Goal: Task Accomplishment & Management: Manage account settings

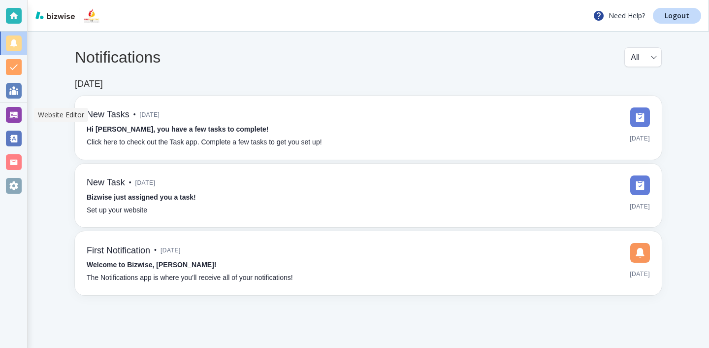
click at [3, 123] on div at bounding box center [13, 115] width 27 height 24
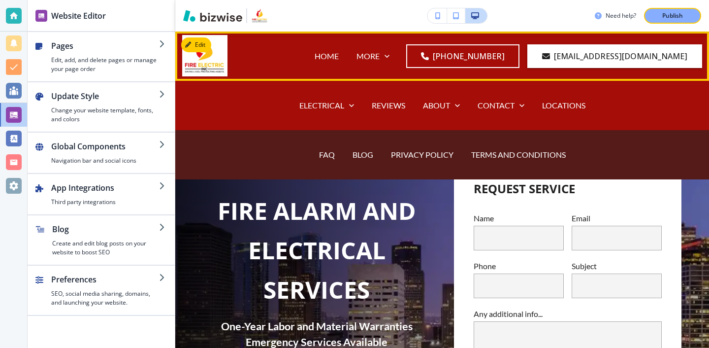
click at [362, 161] on div "BLOG" at bounding box center [363, 154] width 38 height 39
click at [362, 157] on p "BLOG" at bounding box center [363, 154] width 21 height 11
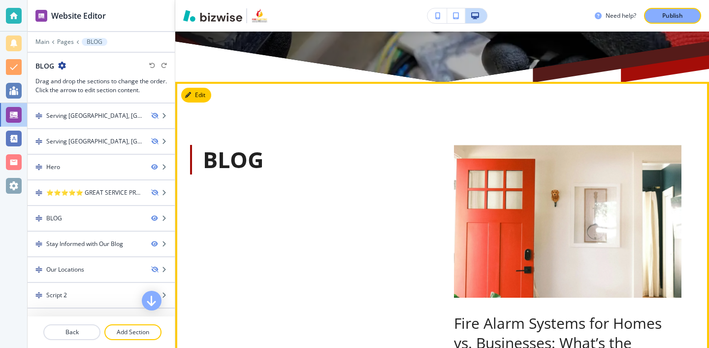
scroll to position [437, 0]
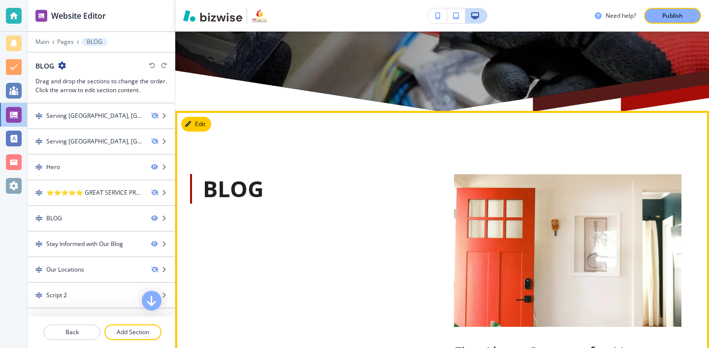
click at [210, 128] on button "Edit" at bounding box center [196, 124] width 30 height 15
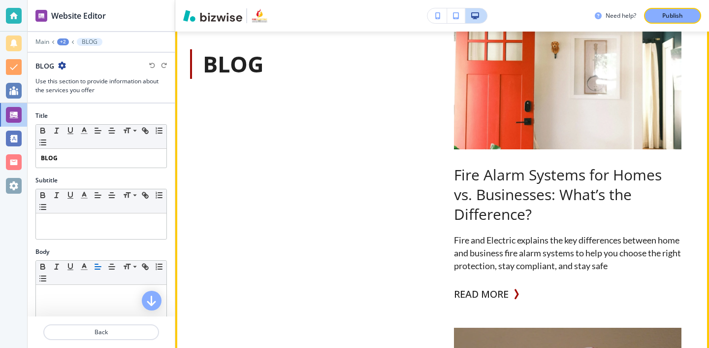
scroll to position [630, 0]
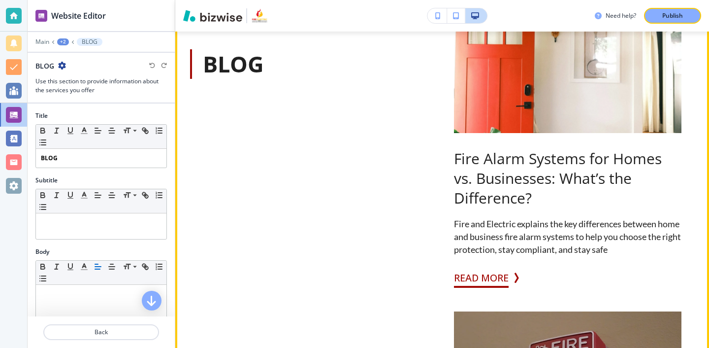
click at [507, 278] on button "READ MORE" at bounding box center [481, 278] width 55 height 20
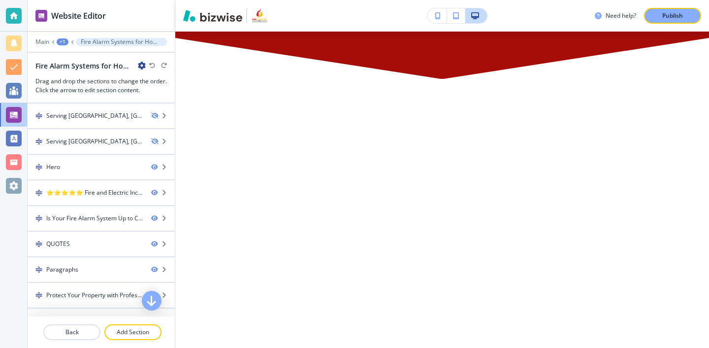
scroll to position [0, 0]
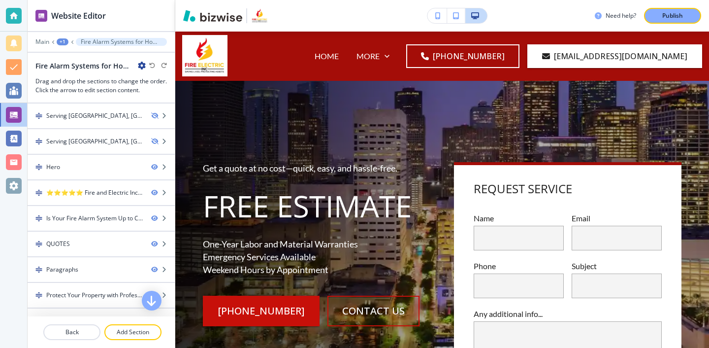
click at [141, 66] on icon "button" at bounding box center [142, 66] width 8 height 8
click at [166, 85] on p "Edit Page Settings" at bounding box center [169, 82] width 50 height 9
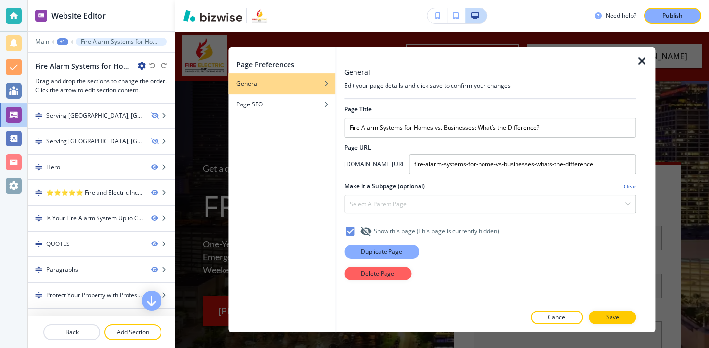
click at [389, 255] on p "Duplicate Page" at bounding box center [381, 251] width 41 height 9
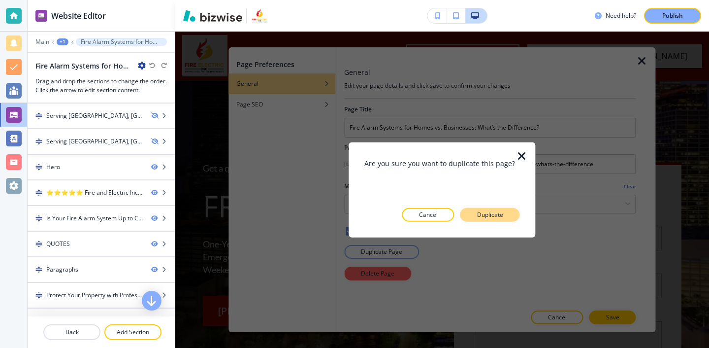
click at [508, 217] on button "Duplicate" at bounding box center [491, 214] width 60 height 14
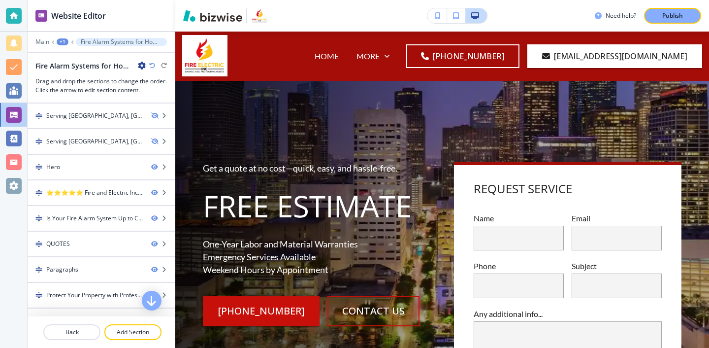
click at [142, 67] on icon "button" at bounding box center [142, 66] width 8 height 8
click at [179, 87] on button "Edit Page Settings" at bounding box center [169, 83] width 63 height 18
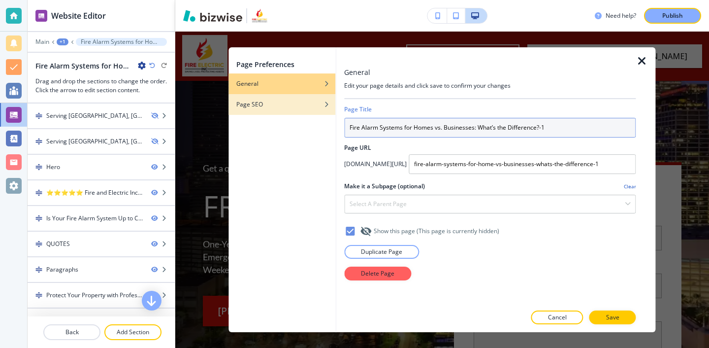
drag, startPoint x: 556, startPoint y: 126, endPoint x: 305, endPoint y: 111, distance: 251.6
click at [305, 111] on div "Page Preferences General Page SEO General Edit your page details and click save…" at bounding box center [442, 189] width 427 height 285
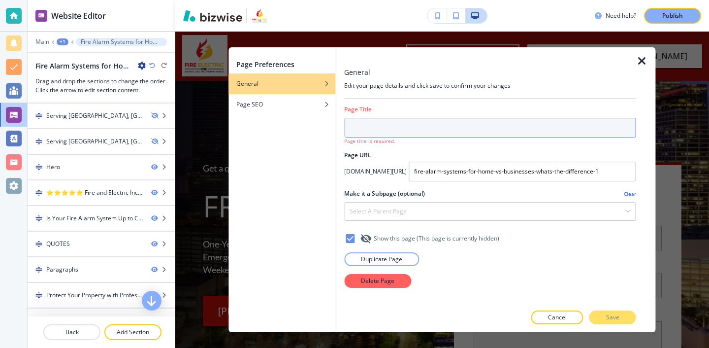
paste input "The Hidden Dangers of Ignoring Fire Alarm Repairs"
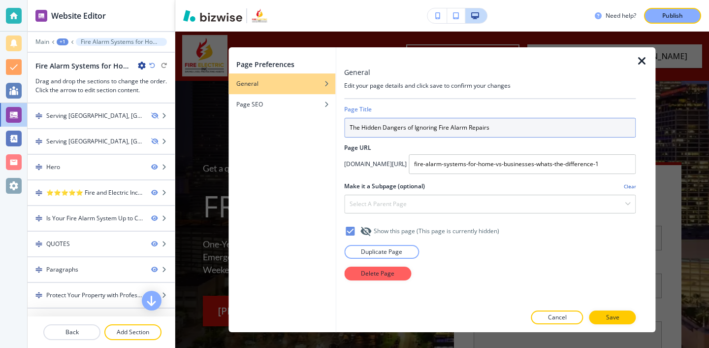
type input "The Hidden Dangers of Ignoring Fire Alarm Repairs"
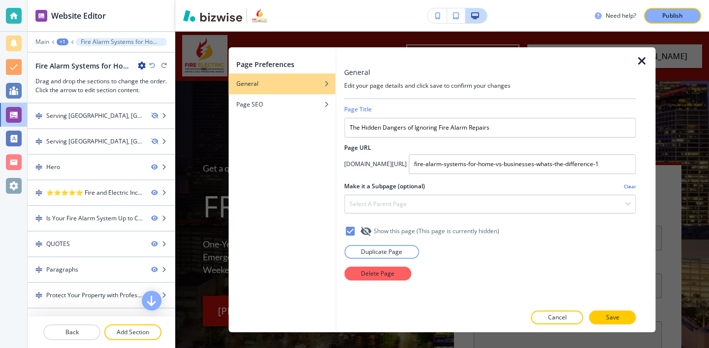
click at [303, 123] on div "Page Preferences General Page SEO" at bounding box center [282, 189] width 107 height 285
click at [306, 103] on div "Page SEO" at bounding box center [282, 104] width 107 height 9
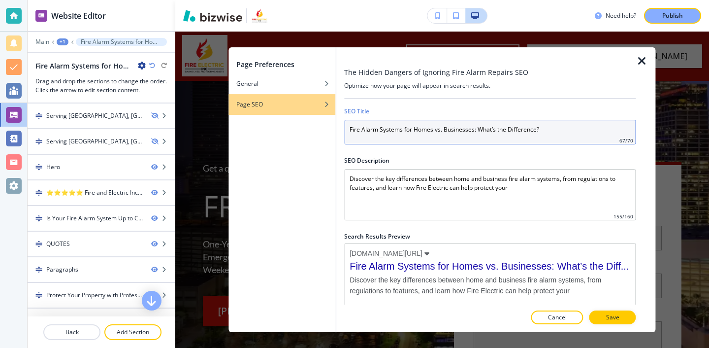
drag, startPoint x: 561, startPoint y: 142, endPoint x: 316, endPoint y: 135, distance: 245.4
click at [316, 135] on div "Page Preferences General Page SEO The Hidden Dangers of Ignoring Fire Alarm Rep…" at bounding box center [442, 189] width 427 height 285
drag, startPoint x: 347, startPoint y: 128, endPoint x: 545, endPoint y: 128, distance: 198.0
click at [545, 128] on input "Fire Alarm Systems for Homes vs. Businesses: What’s the Difference?" at bounding box center [490, 132] width 292 height 25
paste input "The Hidden Dangers of Ignoring Fire Alarm Repairs"
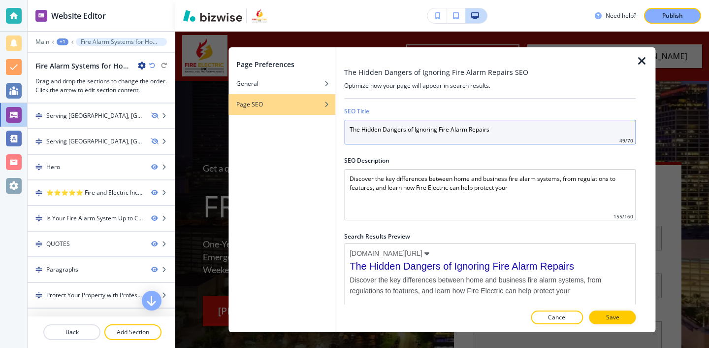
type input "The Hidden Dangers of Ignoring Fire Alarm Repairs"
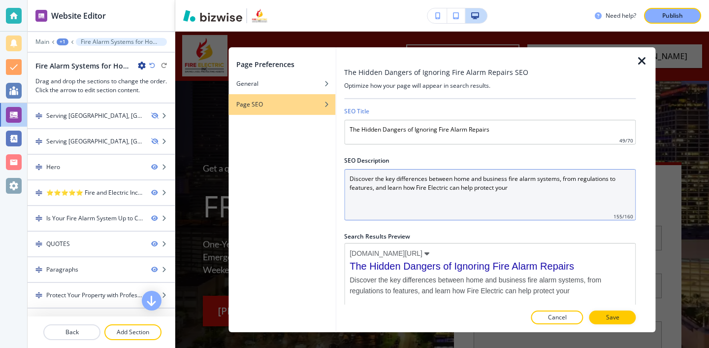
click at [509, 187] on Description "Discover the key differences between home and business fire alarm systems, from…" at bounding box center [490, 194] width 292 height 51
drag, startPoint x: 514, startPoint y: 189, endPoint x: 286, endPoint y: 152, distance: 231.4
click at [286, 152] on div "Page Preferences General Page SEO The Hidden Dangers of Ignoring Fire Alarm Rep…" at bounding box center [442, 189] width 427 height 285
paste Description "Ignoring fire alarm repairs risks lives, property, and compliance. Learn why ma…"
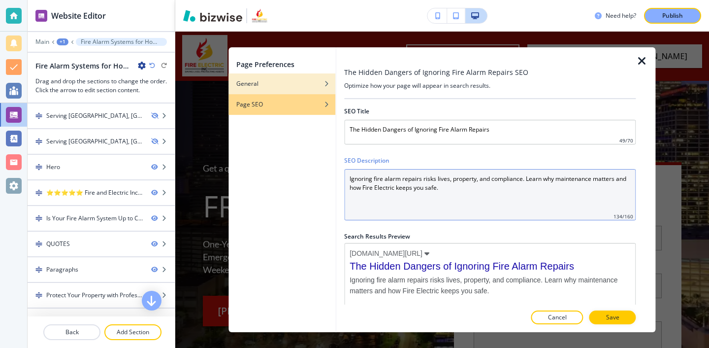
type Description "Ignoring fire alarm repairs risks lives, property, and compliance. Learn why ma…"
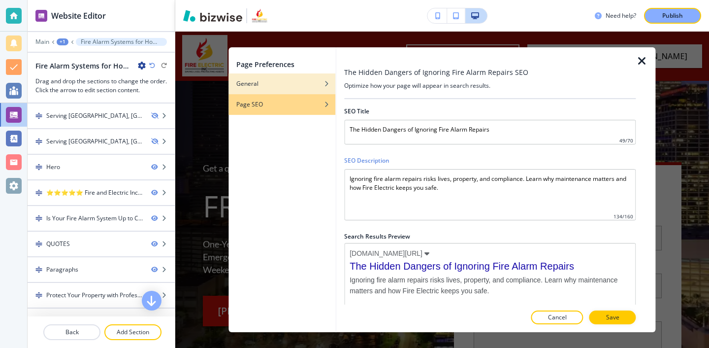
click at [231, 77] on div "button" at bounding box center [282, 76] width 107 height 6
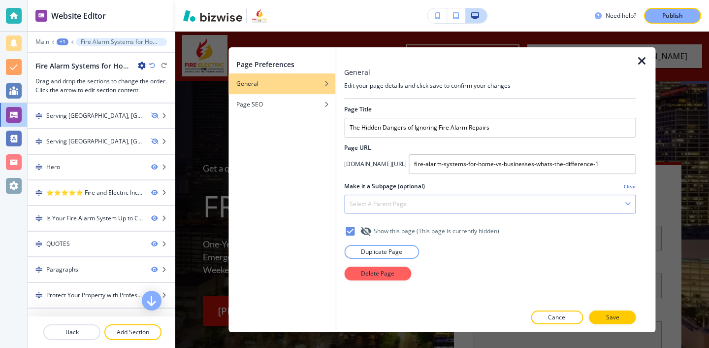
click at [385, 201] on h4 "Select a parent page" at bounding box center [378, 203] width 57 height 9
click at [437, 151] on h2 "Page URL" at bounding box center [490, 147] width 292 height 9
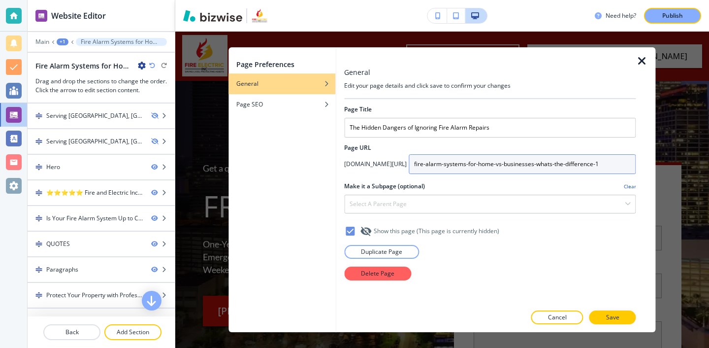
click at [533, 156] on input "fire-alarm-systems-for-home-vs-businesses-whats-the-difference-1" at bounding box center [522, 164] width 227 height 20
click at [533, 157] on input "fire-alarm-systems-for-home-vs-businesses-whats-the-difference-1" at bounding box center [522, 164] width 227 height 20
click at [534, 167] on input "fire-alarm-systems-for-home-vs-businesses-whats-the-difference-1" at bounding box center [522, 164] width 227 height 20
click at [534, 168] on input "fire-alarm-systems-for-home-vs-businesses-whats-the-difference-1" at bounding box center [522, 164] width 227 height 20
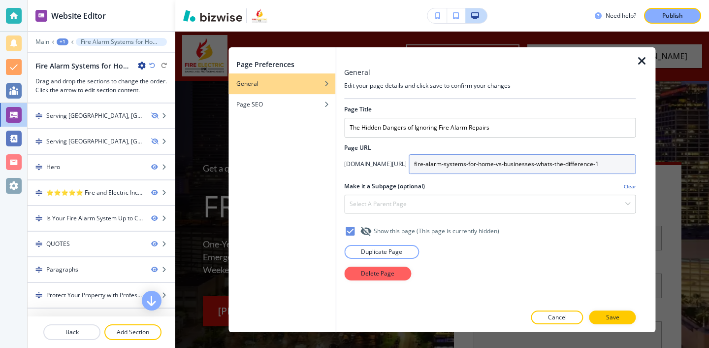
click at [534, 168] on input "fire-alarm-systems-for-home-vs-businesses-whats-the-difference-1" at bounding box center [522, 164] width 227 height 20
click at [535, 164] on input "the-hidden-dangers-of-ignoring-fire-alarm-repaiirs" at bounding box center [522, 164] width 227 height 20
click at [539, 166] on input "the-hidden-dangers-of-ignoring-fire-alarm-repaiirs" at bounding box center [522, 164] width 227 height 20
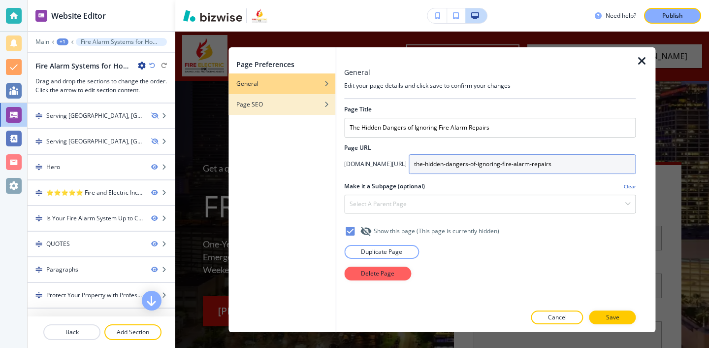
type input "the-hidden-dangers-of-ignoring-fire-alarm-repairs"
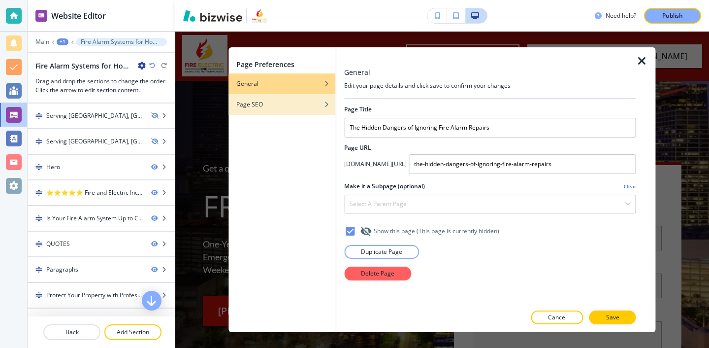
click at [306, 113] on div "button" at bounding box center [282, 112] width 107 height 6
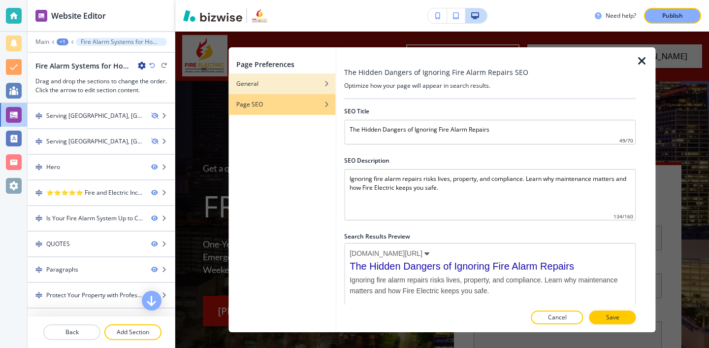
click at [316, 84] on div "General" at bounding box center [282, 83] width 107 height 9
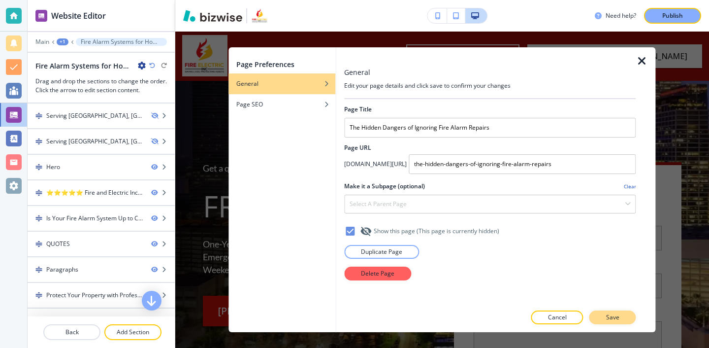
click at [632, 317] on button "Save" at bounding box center [613, 317] width 47 height 14
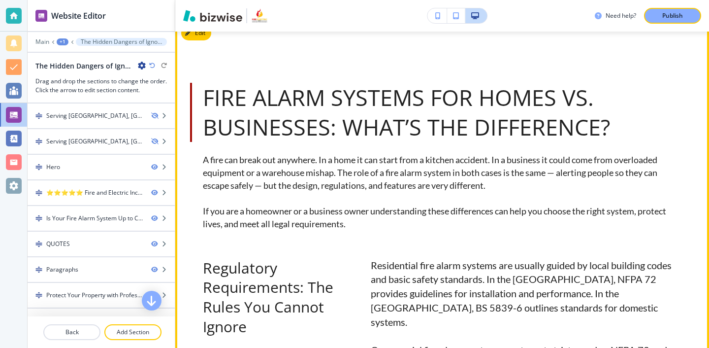
scroll to position [686, 0]
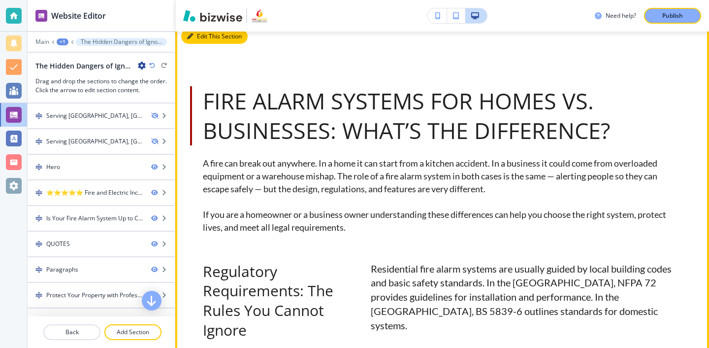
click at [197, 37] on button "Edit This Section" at bounding box center [214, 36] width 66 height 15
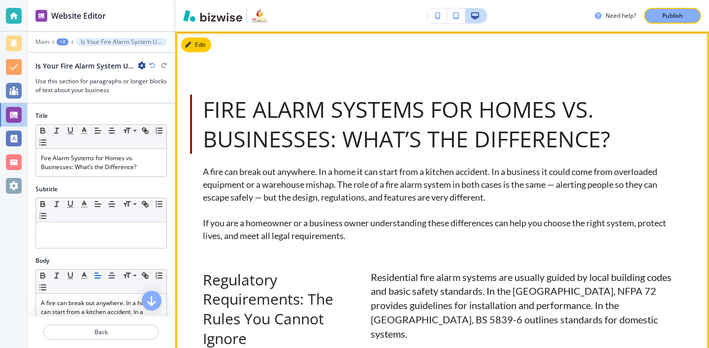
scroll to position [669, 0]
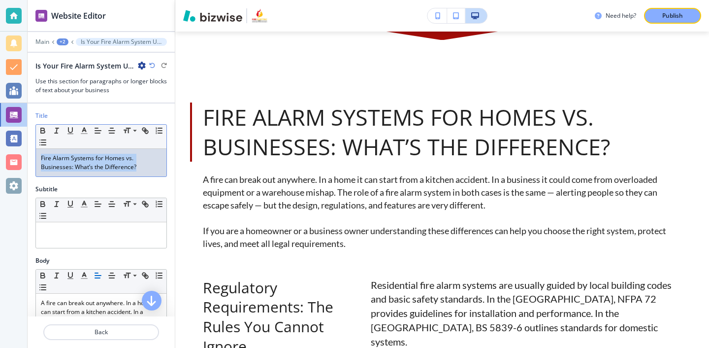
drag, startPoint x: 142, startPoint y: 165, endPoint x: 41, endPoint y: 154, distance: 101.7
click at [41, 153] on div "Fire Alarm Systems for Homes vs. Businesses: What’s the Difference?" at bounding box center [101, 163] width 131 height 28
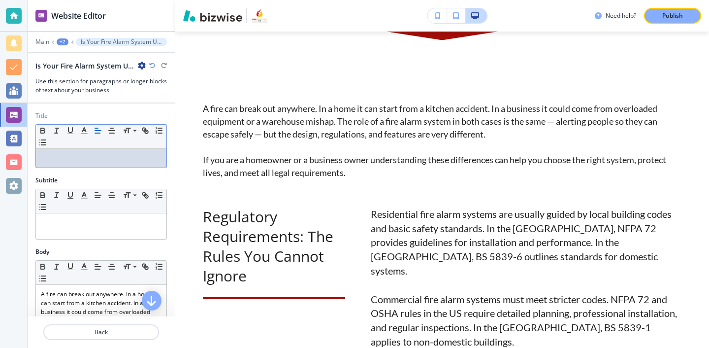
paste div
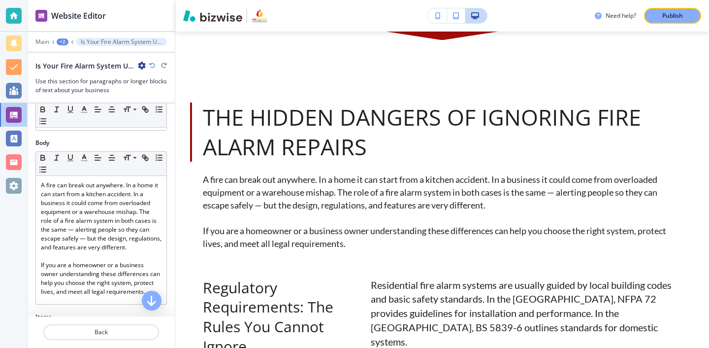
scroll to position [117, 0]
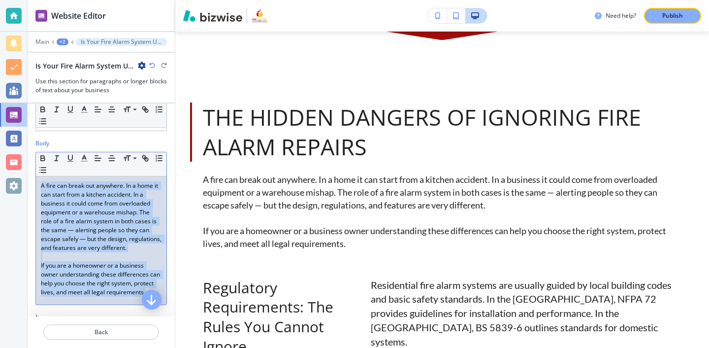
drag, startPoint x: 39, startPoint y: 185, endPoint x: 144, endPoint y: 300, distance: 156.2
click at [145, 302] on div "Title Small Normal Large Huge The Hidden Dangers of Ignoring Fire Alarm Repairs…" at bounding box center [101, 209] width 147 height 213
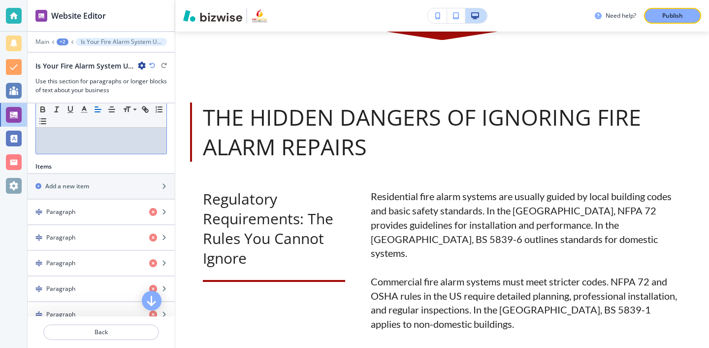
scroll to position [287, 0]
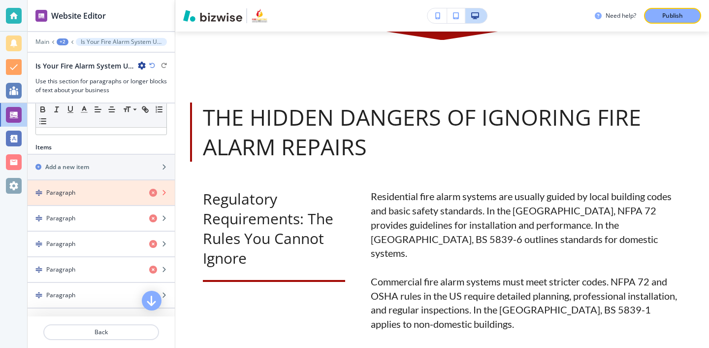
click at [155, 192] on icon "button" at bounding box center [153, 193] width 8 height 8
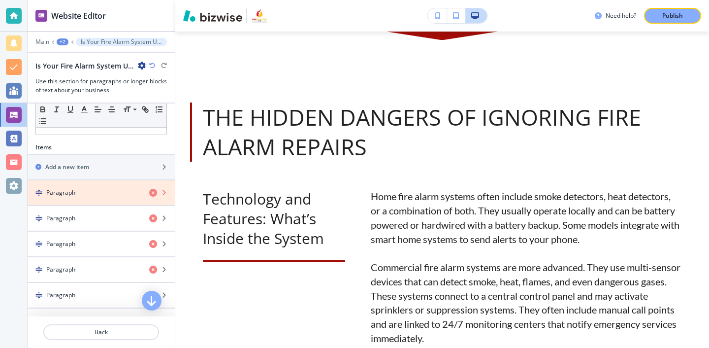
click at [155, 192] on icon "button" at bounding box center [153, 193] width 8 height 8
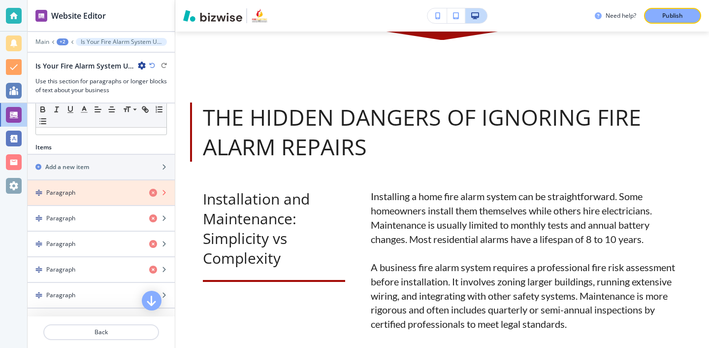
click at [155, 192] on icon "button" at bounding box center [153, 193] width 8 height 8
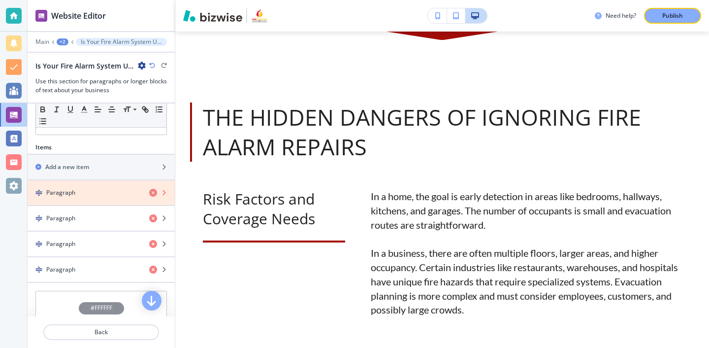
click at [155, 192] on icon "button" at bounding box center [153, 193] width 8 height 8
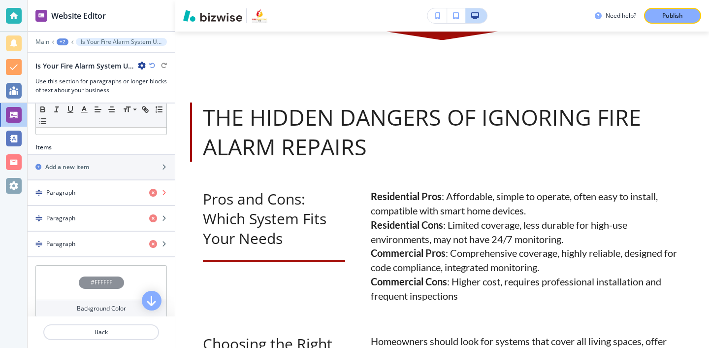
click at [155, 192] on icon "button" at bounding box center [153, 193] width 8 height 8
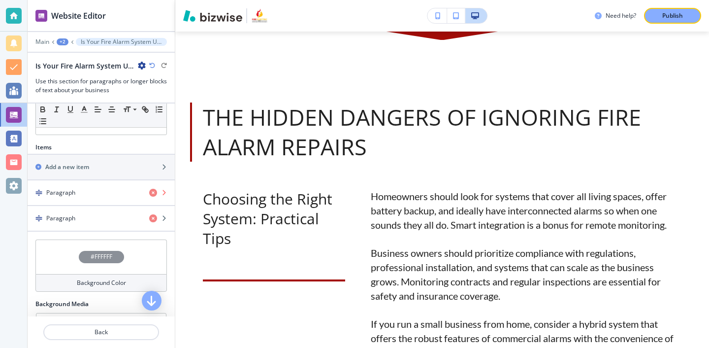
click at [155, 192] on icon "button" at bounding box center [153, 193] width 8 height 8
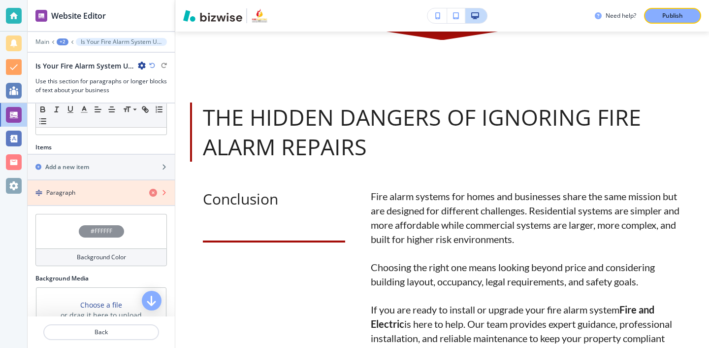
click at [155, 192] on icon "button" at bounding box center [153, 193] width 8 height 8
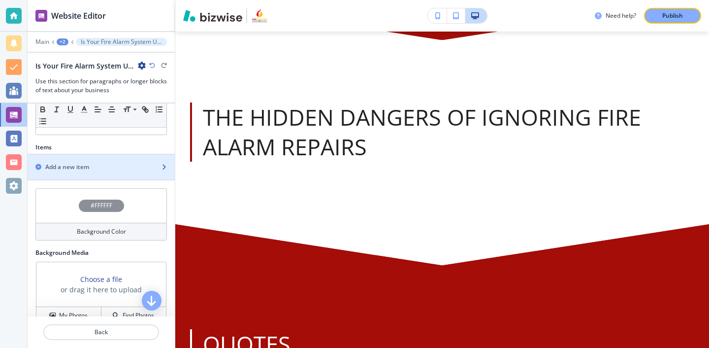
click at [150, 175] on div "button" at bounding box center [101, 175] width 147 height 8
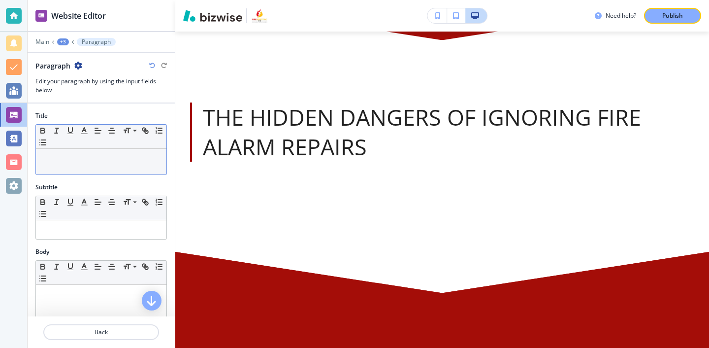
click at [86, 151] on div at bounding box center [101, 162] width 131 height 26
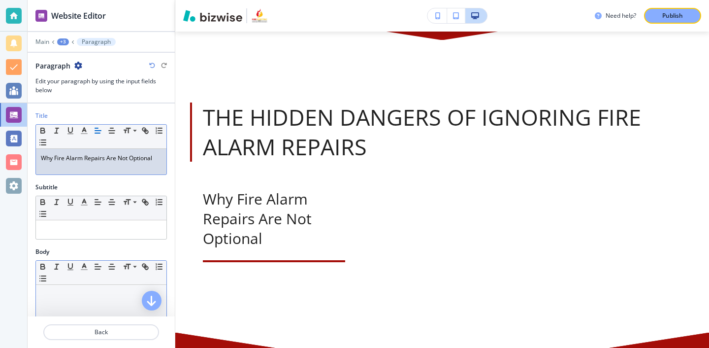
click at [80, 285] on div at bounding box center [101, 349] width 131 height 128
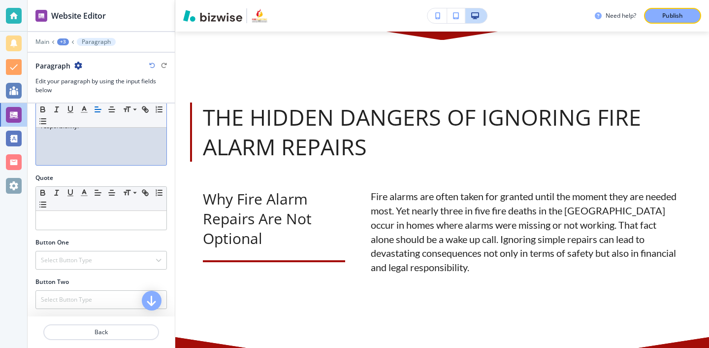
scroll to position [333, 0]
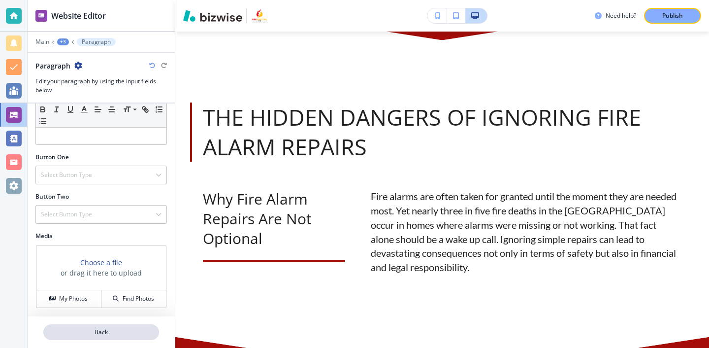
click at [108, 330] on p "Back" at bounding box center [101, 332] width 114 height 9
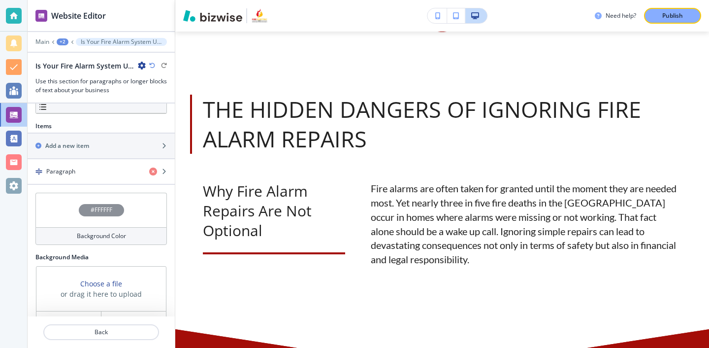
scroll to position [330, 0]
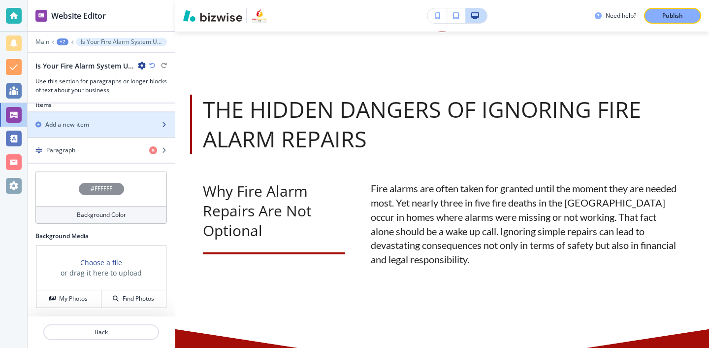
click at [112, 120] on div "Add a new item" at bounding box center [91, 124] width 126 height 9
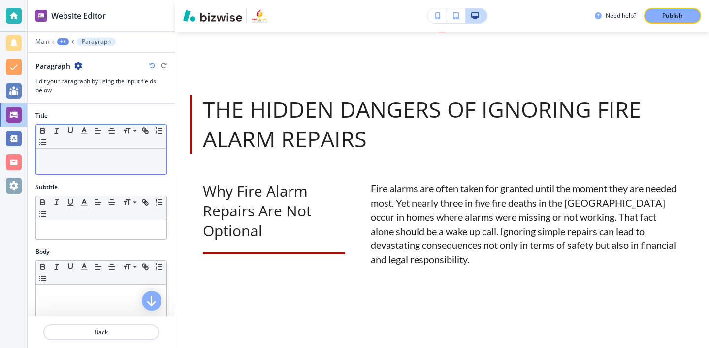
click at [99, 168] on div at bounding box center [101, 162] width 131 height 26
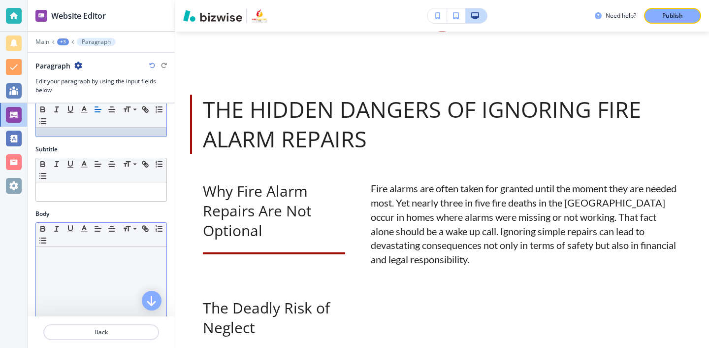
scroll to position [58, 0]
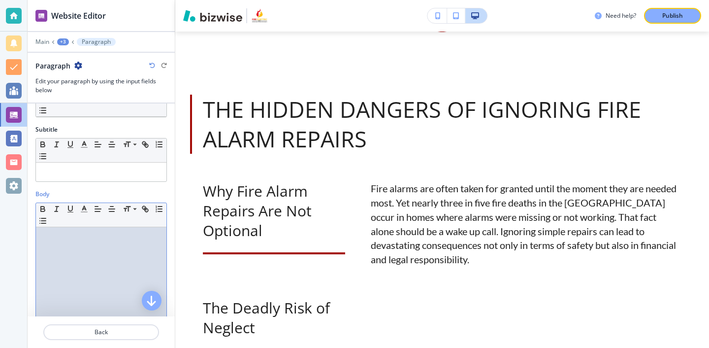
click at [118, 272] on div at bounding box center [101, 291] width 131 height 128
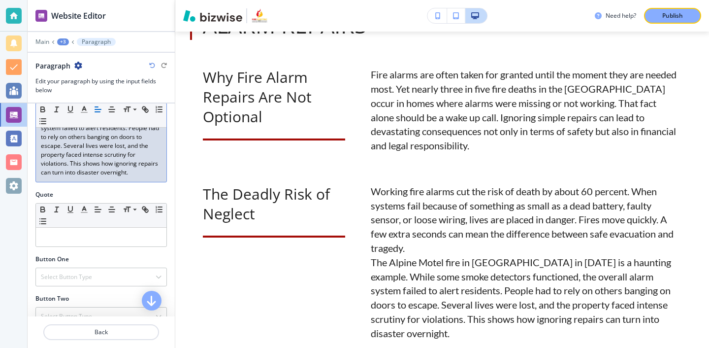
scroll to position [274, 0]
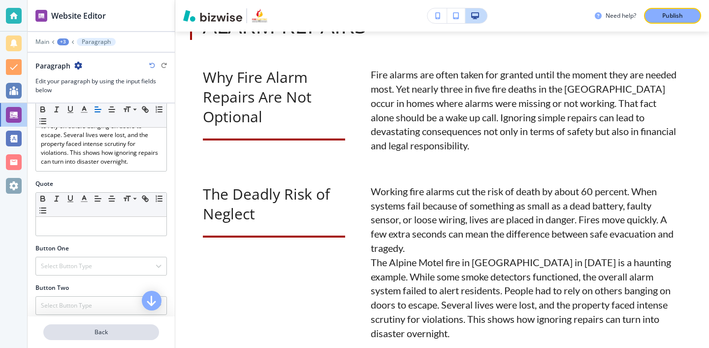
click at [122, 329] on p "Back" at bounding box center [101, 332] width 114 height 9
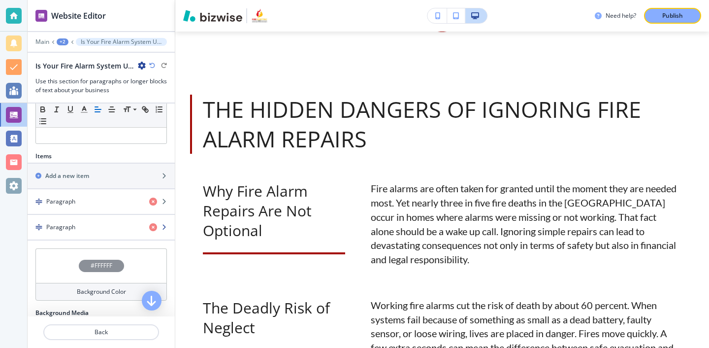
scroll to position [285, 0]
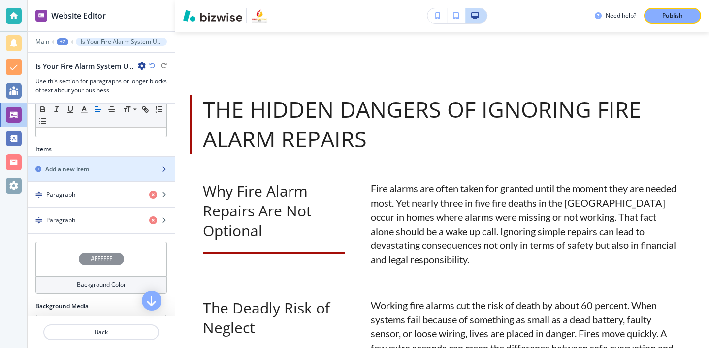
click at [109, 162] on div "button" at bounding box center [101, 161] width 147 height 8
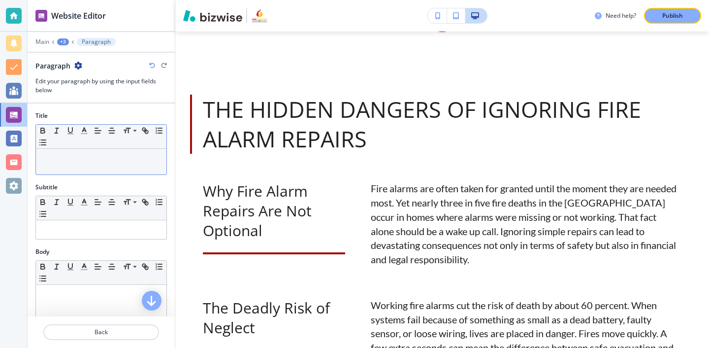
click at [100, 172] on div at bounding box center [101, 162] width 131 height 26
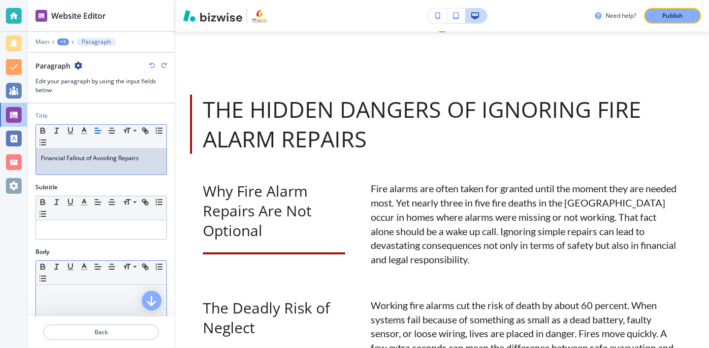
click at [96, 303] on div at bounding box center [101, 349] width 131 height 128
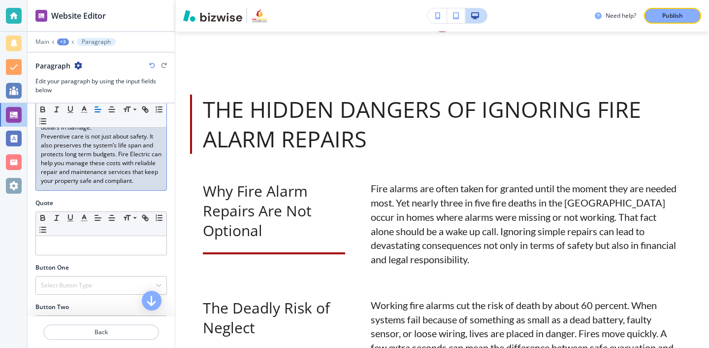
scroll to position [187, 0]
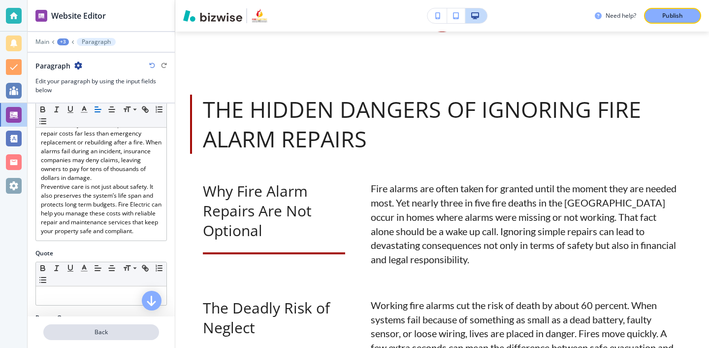
click at [109, 330] on p "Back" at bounding box center [101, 332] width 114 height 9
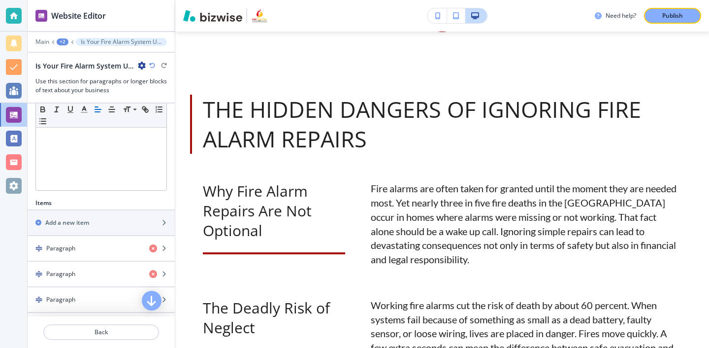
scroll to position [258, 0]
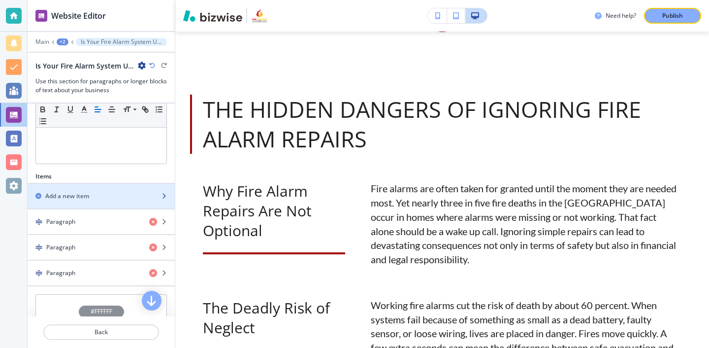
click at [125, 205] on div "button" at bounding box center [101, 204] width 147 height 8
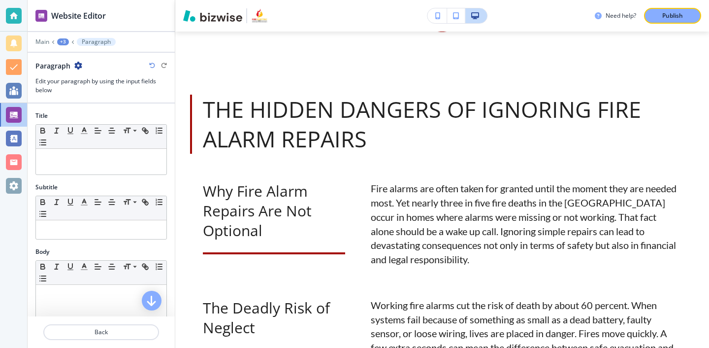
click at [167, 144] on div "Title Small Normal Large Huge" at bounding box center [101, 146] width 147 height 71
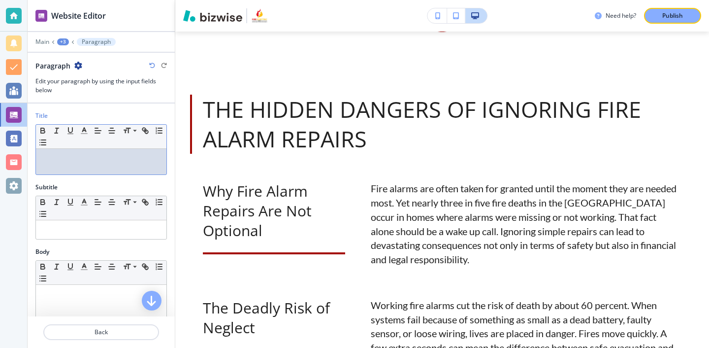
click at [149, 158] on p at bounding box center [101, 158] width 121 height 9
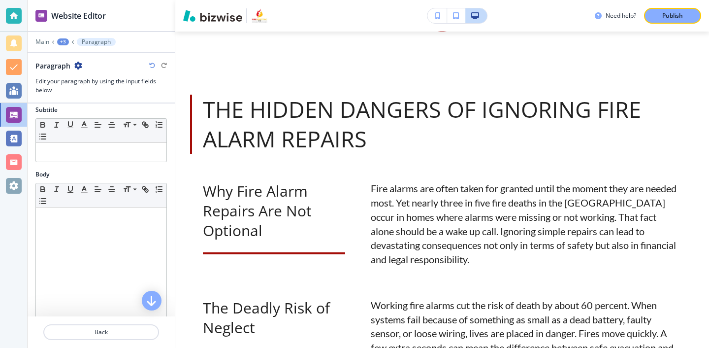
click at [103, 258] on div at bounding box center [101, 271] width 131 height 128
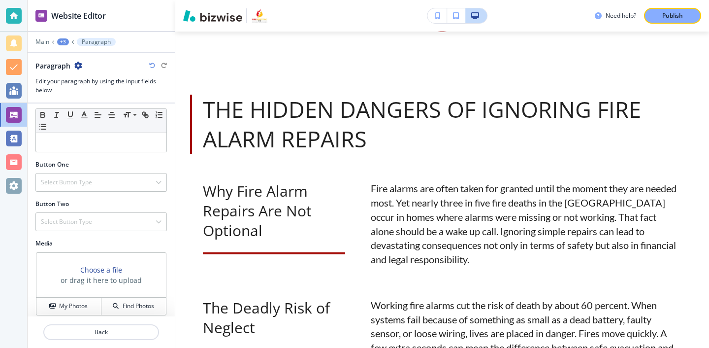
scroll to position [333, 0]
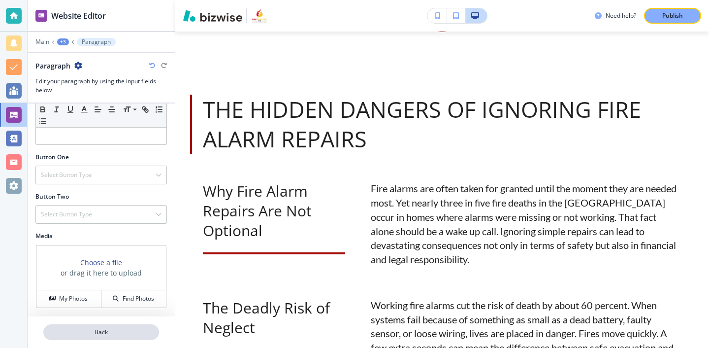
click at [101, 331] on p "Back" at bounding box center [101, 332] width 114 height 9
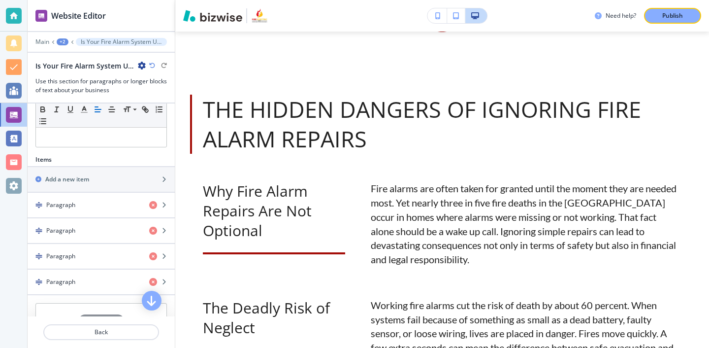
scroll to position [260, 0]
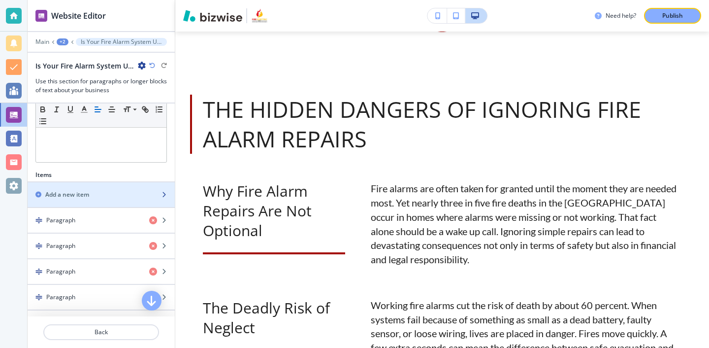
click at [133, 201] on div "button" at bounding box center [101, 203] width 147 height 8
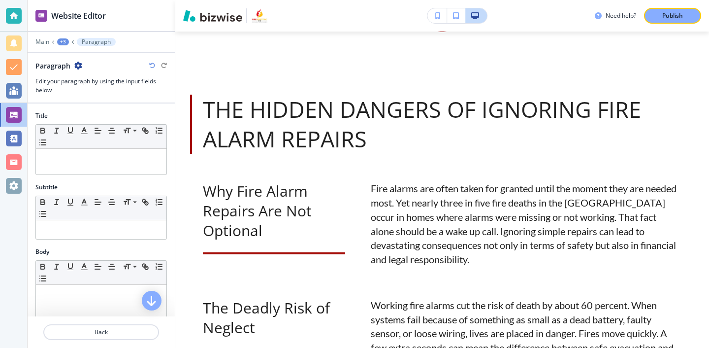
click at [128, 175] on div "Title Small Normal Large Huge" at bounding box center [101, 146] width 147 height 71
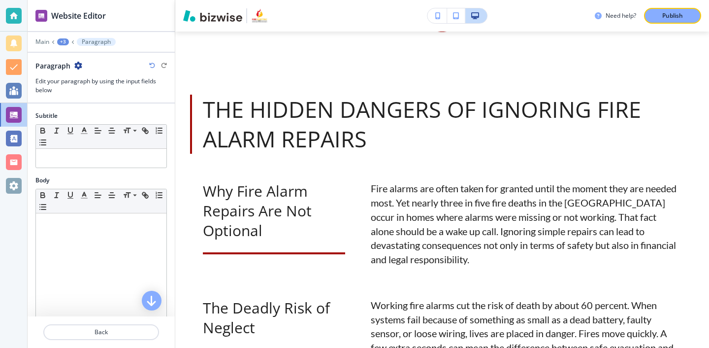
scroll to position [76, 0]
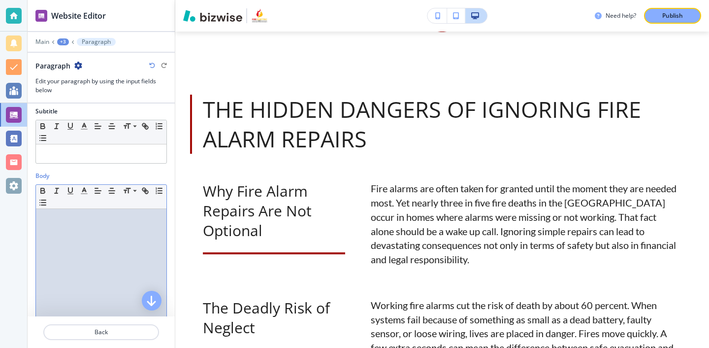
click at [102, 225] on div at bounding box center [101, 273] width 131 height 128
drag, startPoint x: 162, startPoint y: 217, endPoint x: 36, endPoint y: 212, distance: 125.7
click at [36, 212] on div "Residential vs Commercial Risks" at bounding box center [101, 273] width 131 height 128
click at [103, 280] on div at bounding box center [101, 273] width 131 height 128
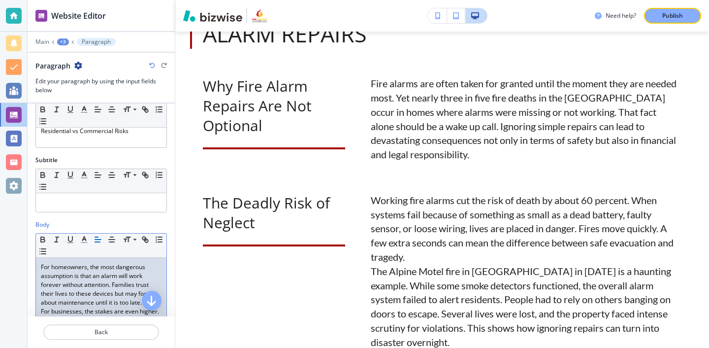
scroll to position [0, 0]
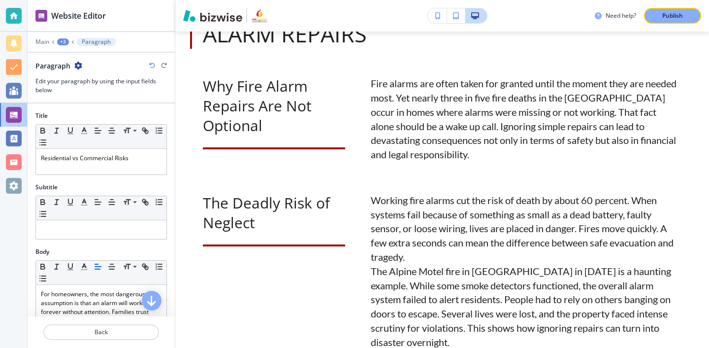
click at [106, 323] on div at bounding box center [101, 320] width 147 height 8
click at [108, 328] on p "Back" at bounding box center [101, 332] width 114 height 9
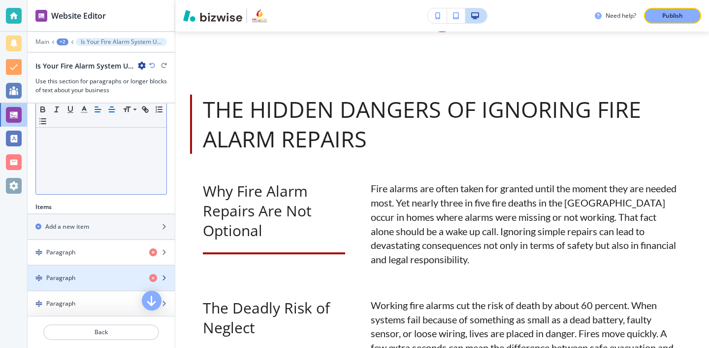
scroll to position [231, 0]
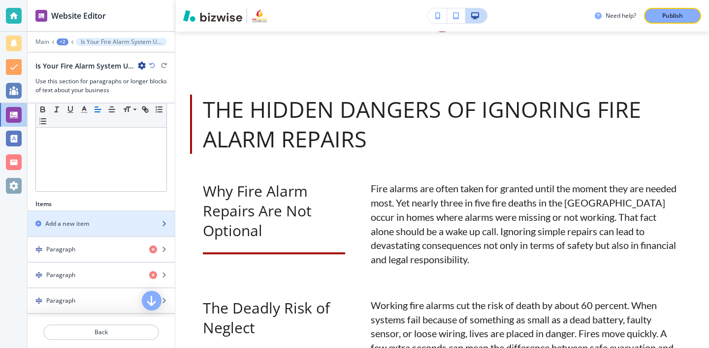
click at [124, 231] on div "button" at bounding box center [101, 232] width 147 height 8
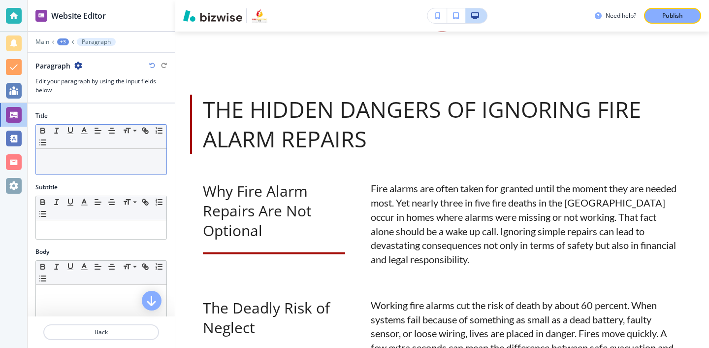
click at [151, 150] on div at bounding box center [101, 162] width 131 height 26
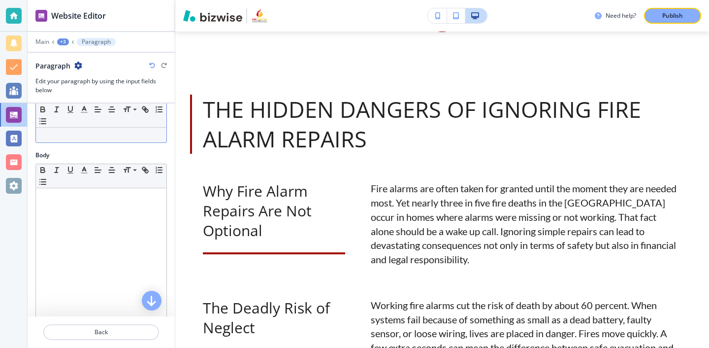
scroll to position [125, 0]
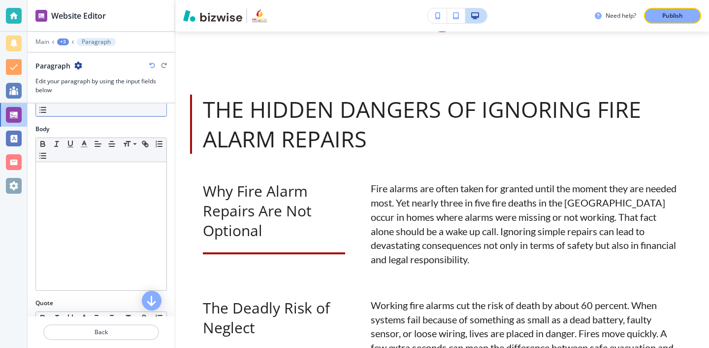
click at [139, 210] on div at bounding box center [101, 226] width 131 height 128
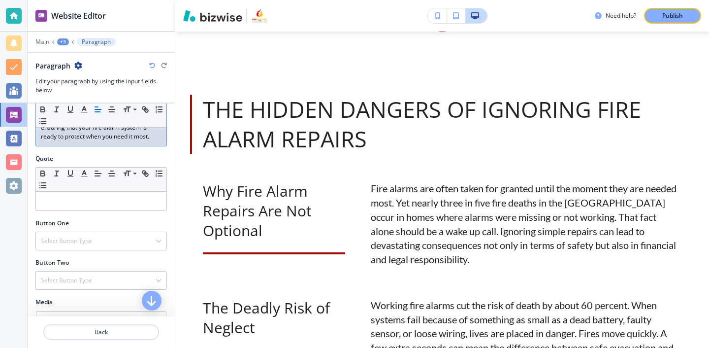
scroll to position [341, 0]
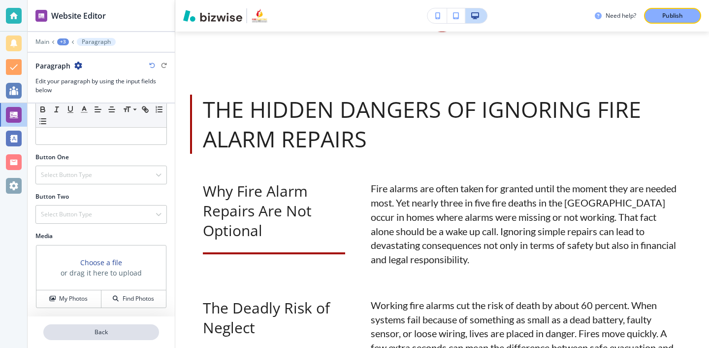
click at [107, 331] on p "Back" at bounding box center [101, 332] width 114 height 9
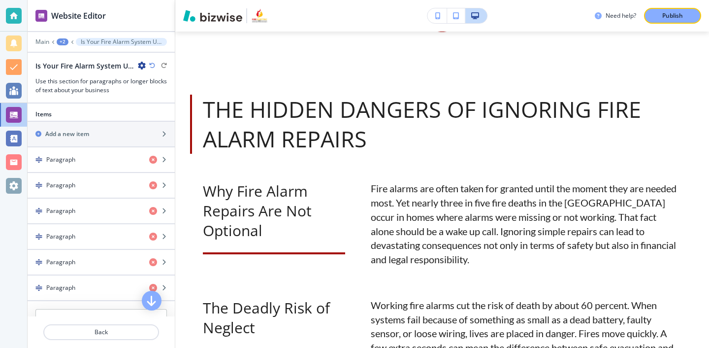
scroll to position [267, 0]
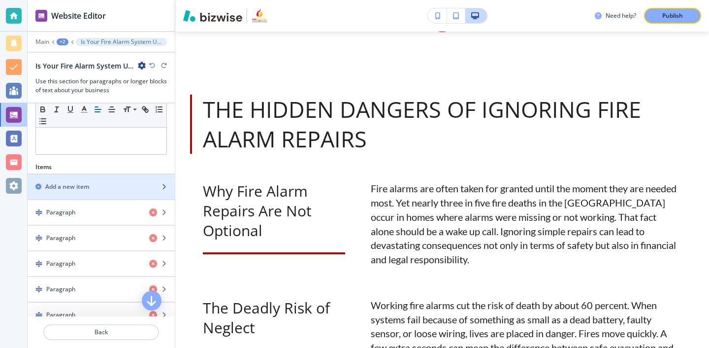
click at [114, 183] on div "Add a new item" at bounding box center [91, 186] width 126 height 9
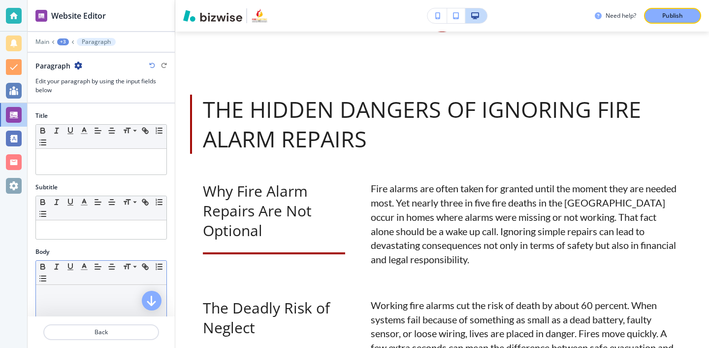
scroll to position [59, 0]
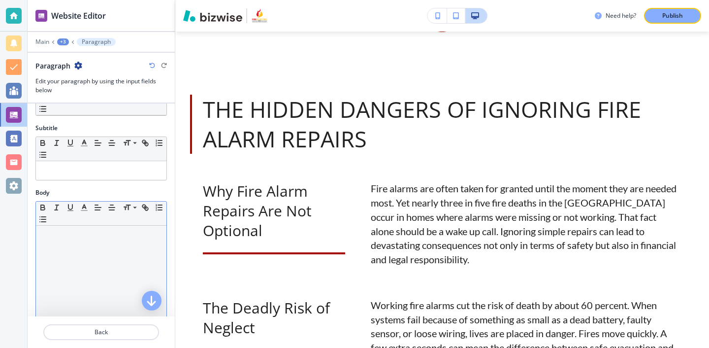
click at [85, 272] on div at bounding box center [101, 290] width 131 height 128
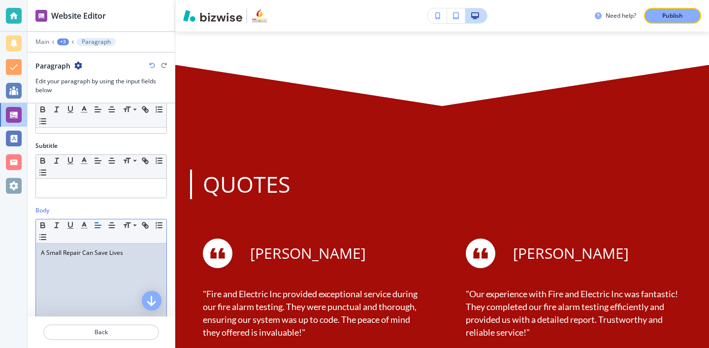
scroll to position [0, 0]
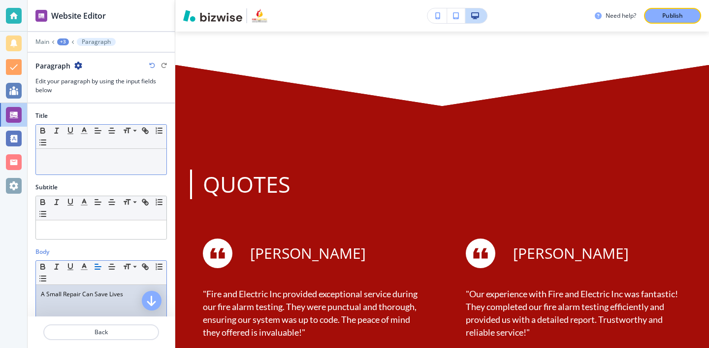
click at [96, 156] on p at bounding box center [101, 158] width 121 height 9
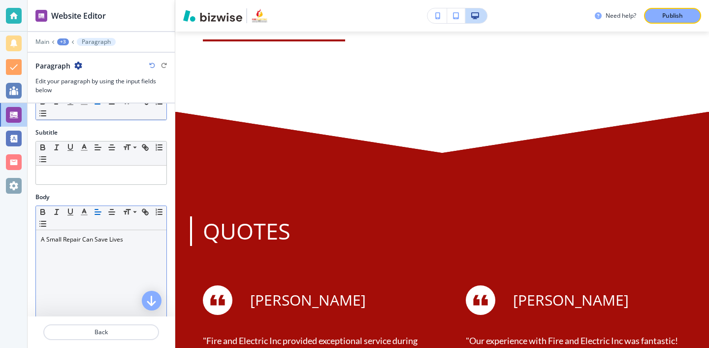
scroll to position [62, 0]
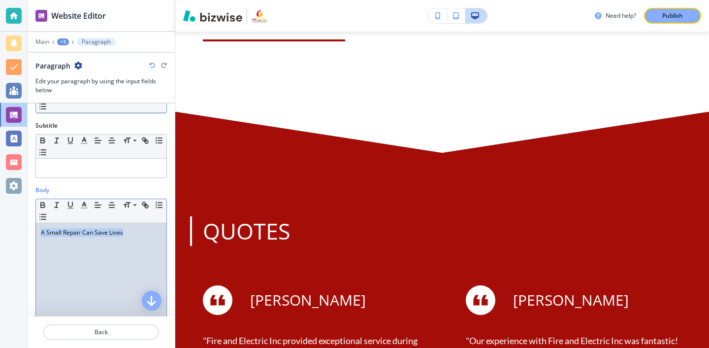
drag, startPoint x: 140, startPoint y: 232, endPoint x: 42, endPoint y: 231, distance: 98.5
click at [42, 231] on p "A Small Repair Can Save Lives" at bounding box center [101, 232] width 121 height 9
click at [75, 238] on div at bounding box center [101, 287] width 131 height 128
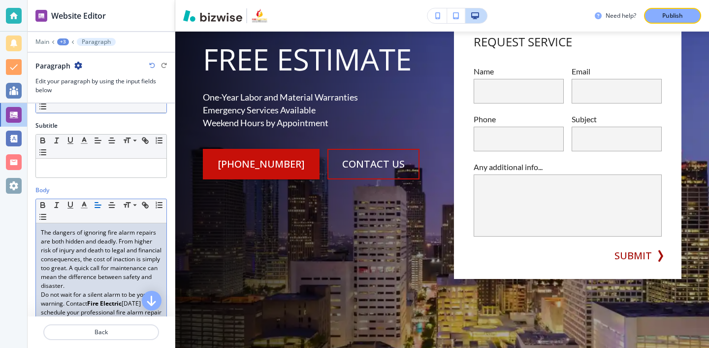
scroll to position [0, 0]
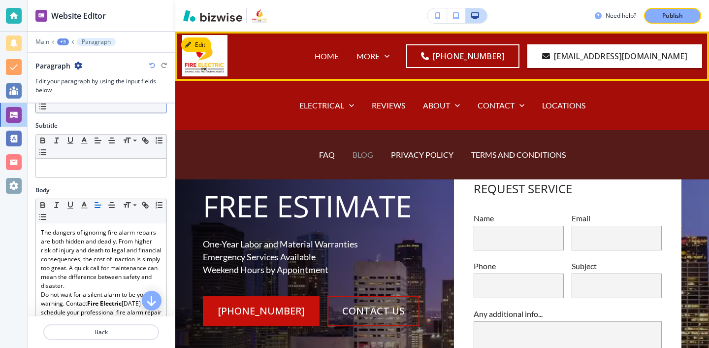
click at [358, 158] on p "BLOG" at bounding box center [363, 154] width 21 height 11
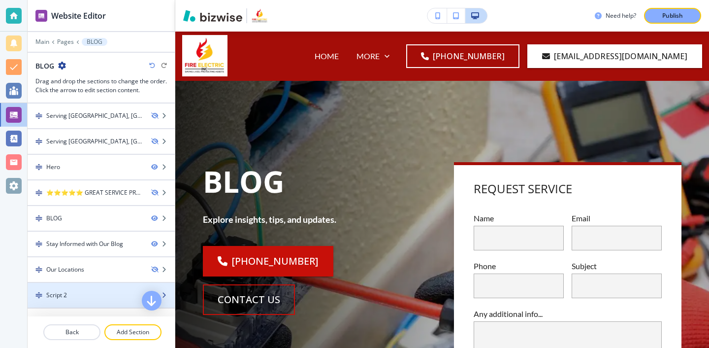
scroll to position [18, 0]
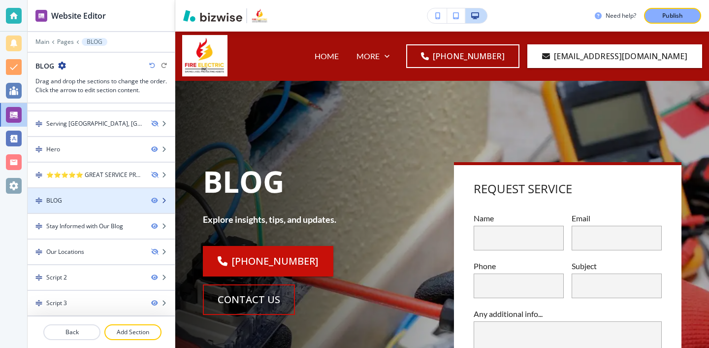
click at [102, 205] on div at bounding box center [101, 209] width 147 height 8
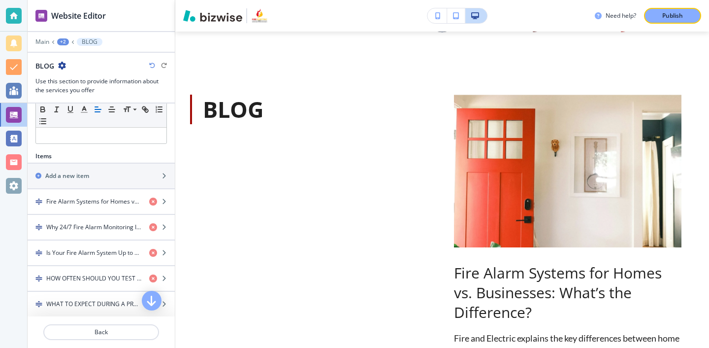
scroll to position [215, 0]
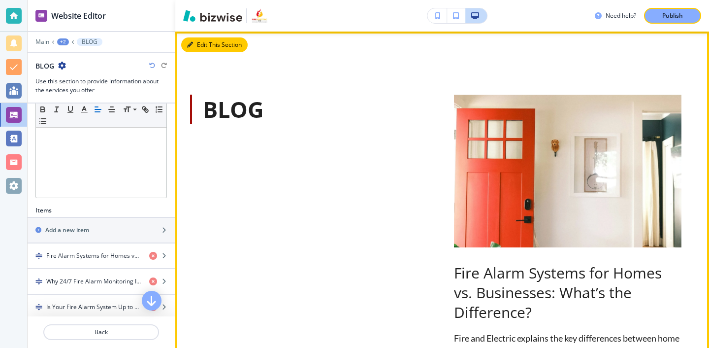
click at [198, 45] on button "Edit This Section" at bounding box center [214, 44] width 66 height 15
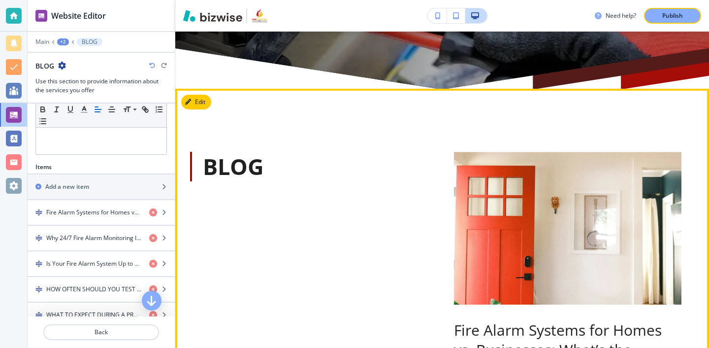
scroll to position [436, 0]
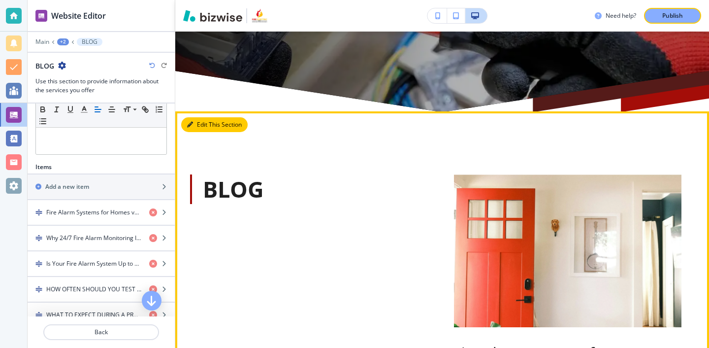
click at [195, 131] on button "Edit This Section" at bounding box center [214, 124] width 66 height 15
click at [196, 124] on button "Edit This Section" at bounding box center [214, 124] width 66 height 15
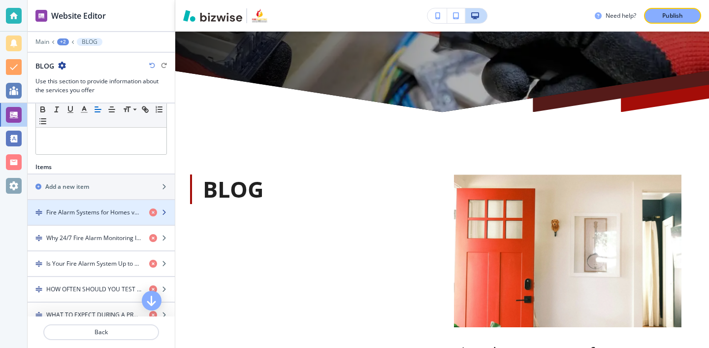
click at [116, 205] on div "button" at bounding box center [101, 204] width 147 height 8
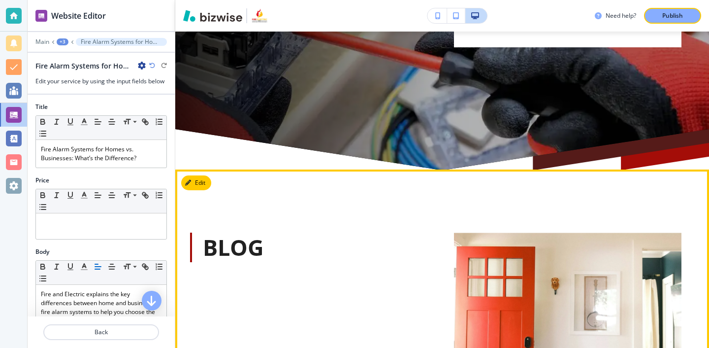
scroll to position [369, 0]
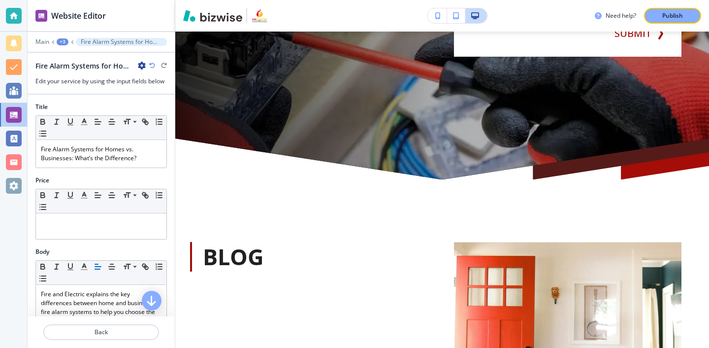
click at [137, 62] on div "Fire Alarm Systems for Homes vs. Businesses: What’s the Difference?" at bounding box center [90, 66] width 110 height 10
click at [138, 64] on icon "button" at bounding box center [142, 66] width 8 height 8
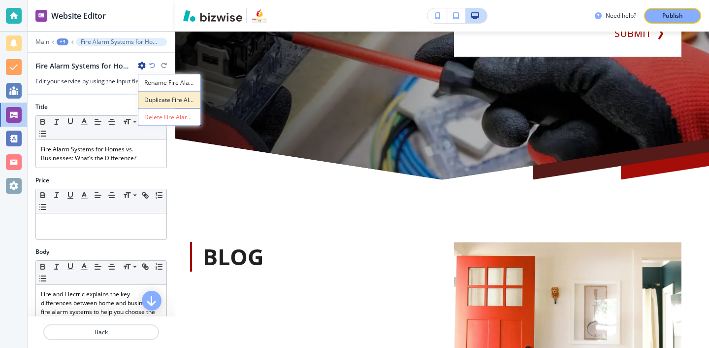
click at [157, 95] on button "Duplicate Fire Alarm Systems for Homes vs. Businesses: What’s the Difference?" at bounding box center [169, 99] width 63 height 17
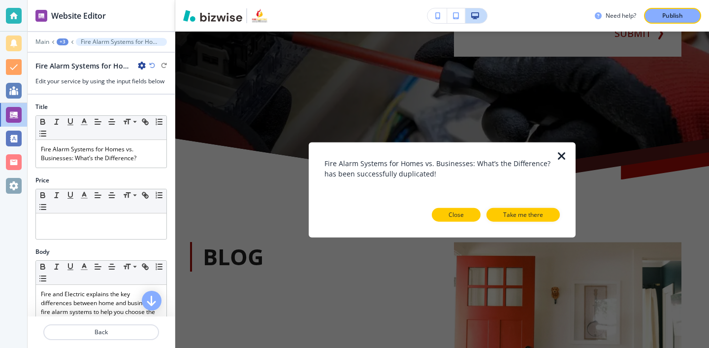
click at [467, 216] on button "Close" at bounding box center [456, 214] width 49 height 14
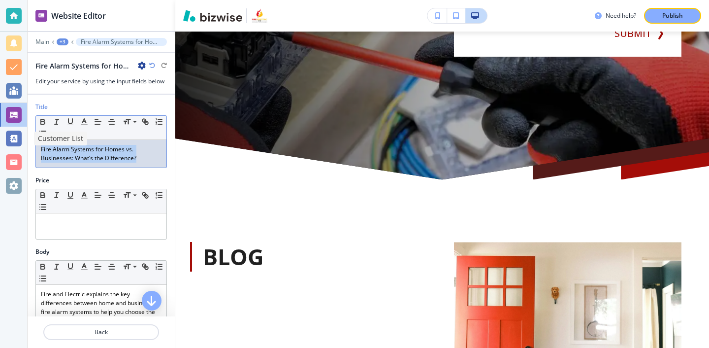
drag, startPoint x: 138, startPoint y: 159, endPoint x: 14, endPoint y: 135, distance: 126.3
click at [14, 135] on div "Website Editor Main +3 Fire Alarm Systems for Homes vs. Businesses: What’s the …" at bounding box center [354, 174] width 709 height 348
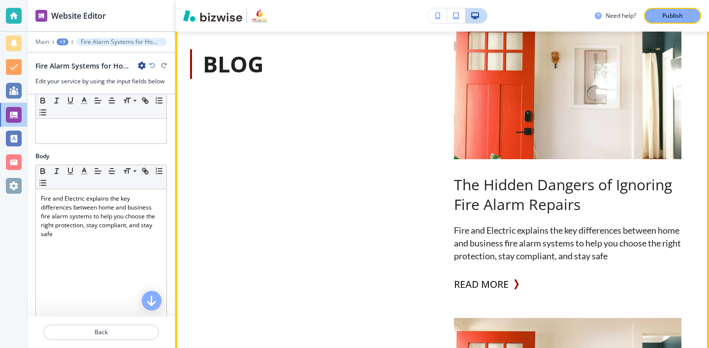
scroll to position [575, 0]
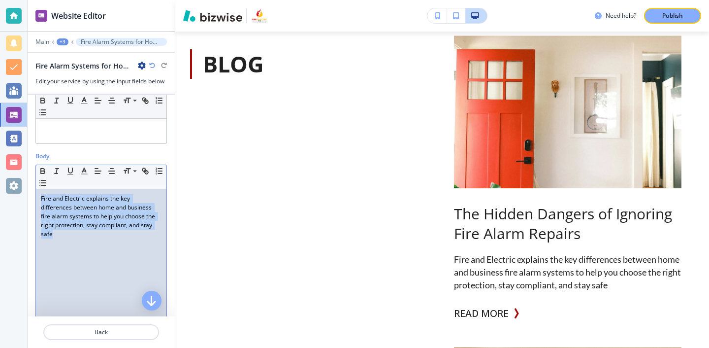
drag, startPoint x: 82, startPoint y: 240, endPoint x: 42, endPoint y: 196, distance: 59.3
click at [42, 196] on div "Fire and Electric explains the key differences between home and business fire a…" at bounding box center [101, 253] width 131 height 128
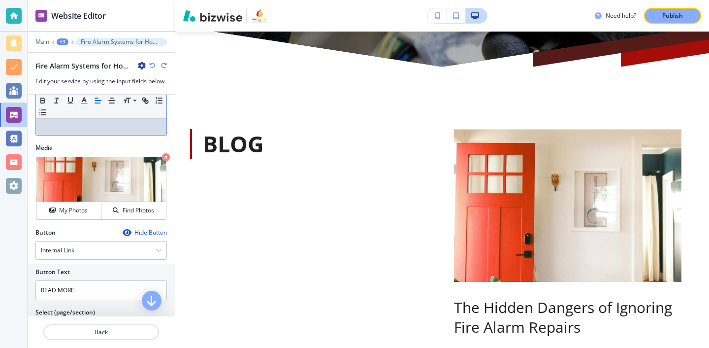
scroll to position [279, 0]
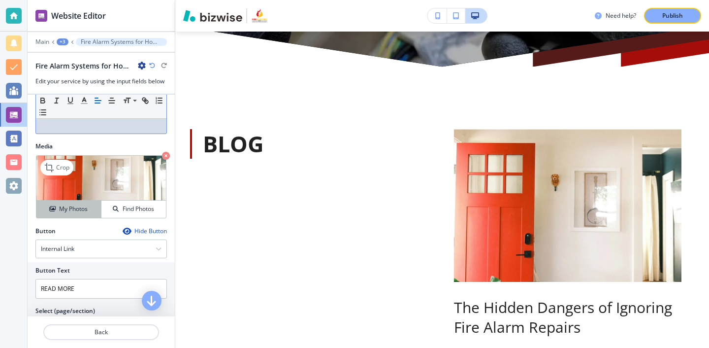
click at [72, 208] on h4 "My Photos" at bounding box center [73, 208] width 29 height 9
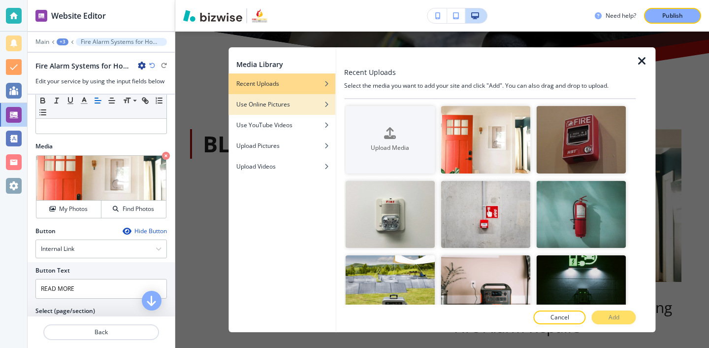
click at [295, 101] on div "Use Online Pictures" at bounding box center [282, 104] width 107 height 9
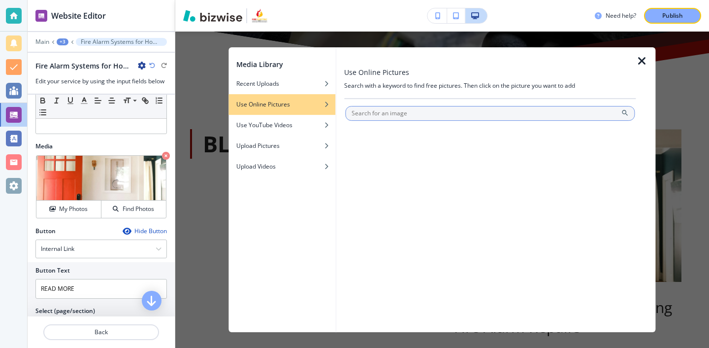
click at [395, 119] on input "text" at bounding box center [490, 113] width 290 height 15
type input "fire alarm"
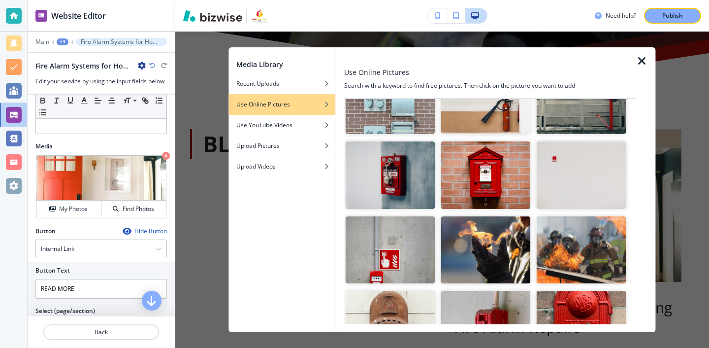
scroll to position [388, 0]
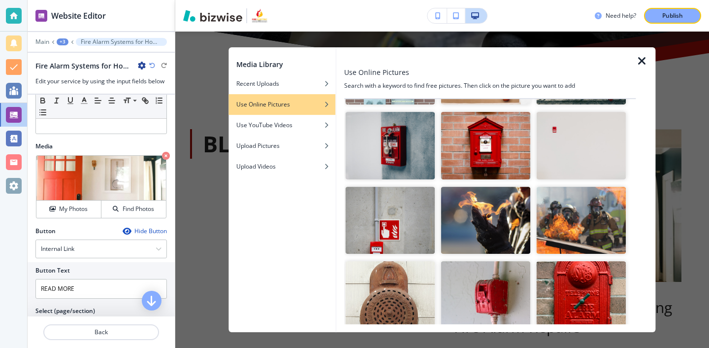
click at [403, 230] on img "button" at bounding box center [390, 220] width 90 height 67
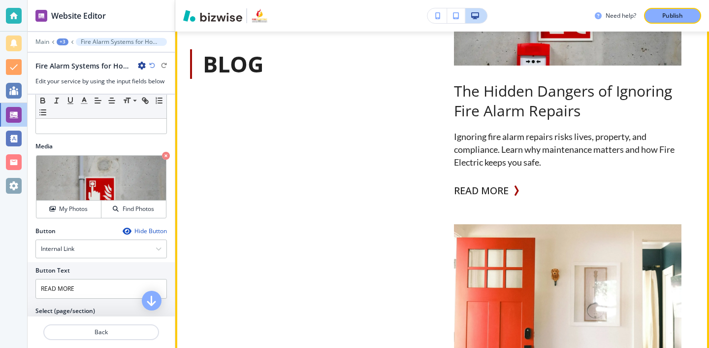
scroll to position [686, 0]
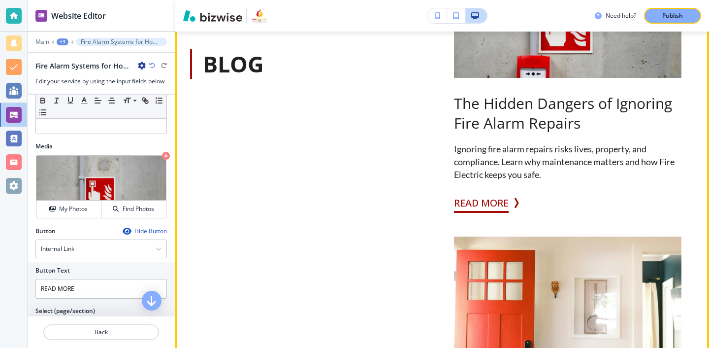
click at [485, 199] on button "READ MORE" at bounding box center [481, 203] width 55 height 20
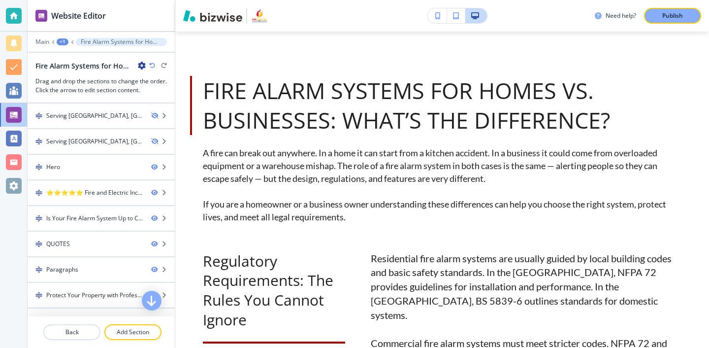
scroll to position [699, 0]
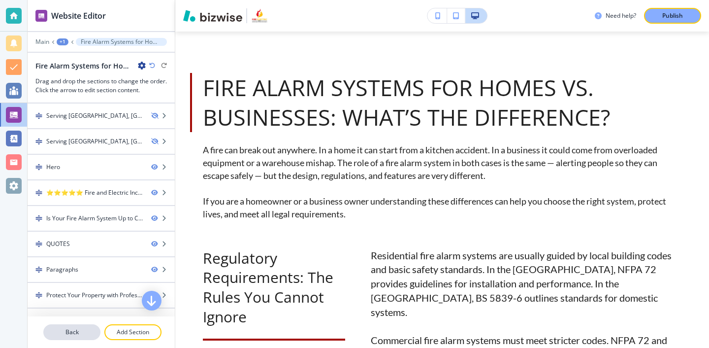
click at [85, 336] on p "Back" at bounding box center [71, 332] width 55 height 9
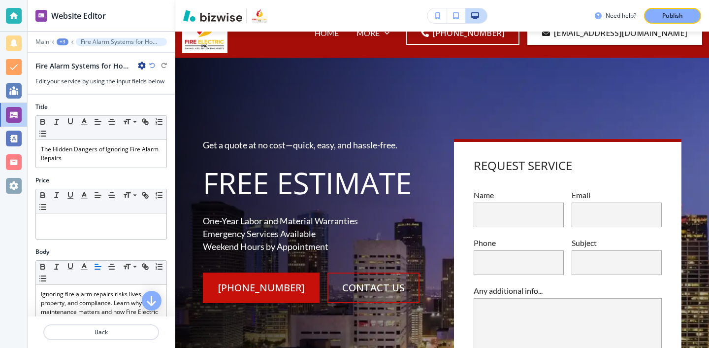
scroll to position [0, 0]
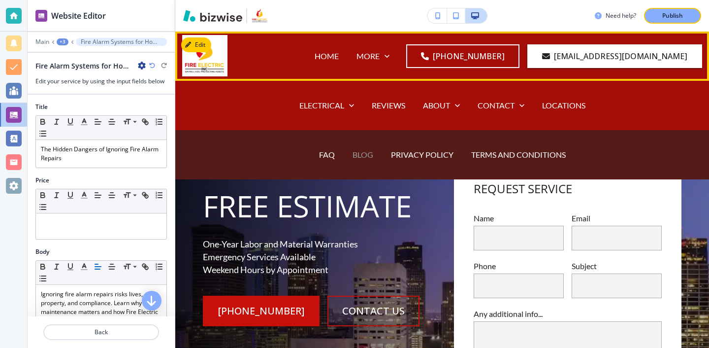
click at [366, 155] on p "BLOG" at bounding box center [363, 154] width 21 height 11
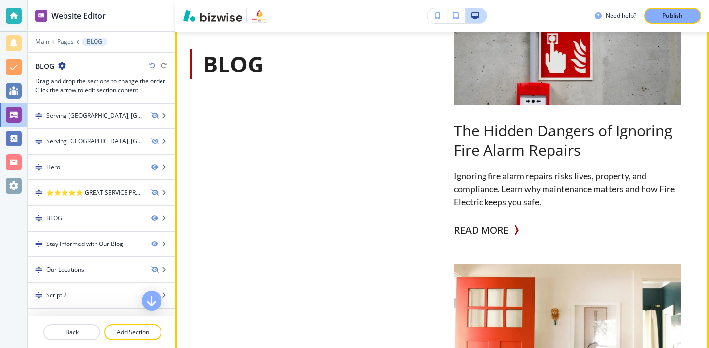
scroll to position [644, 0]
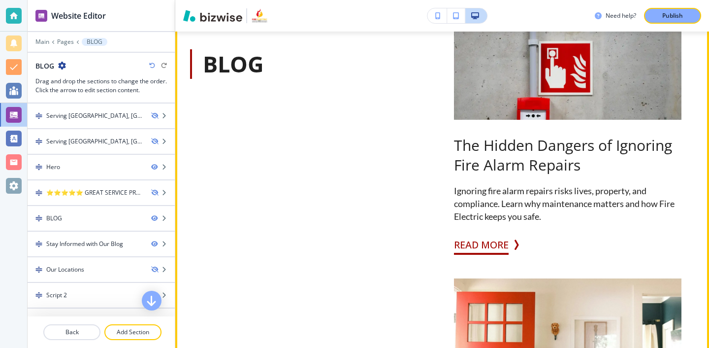
click at [492, 238] on button "READ MORE" at bounding box center [481, 245] width 55 height 20
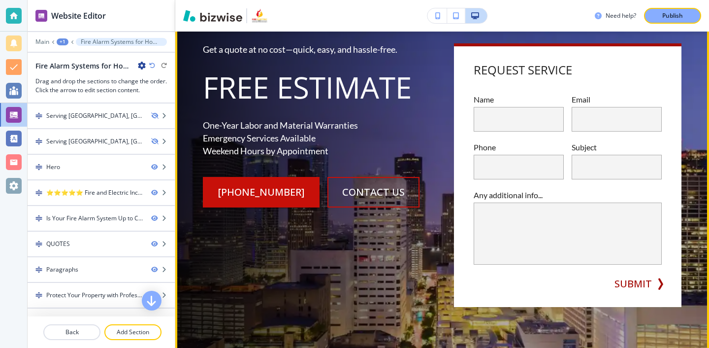
scroll to position [0, 0]
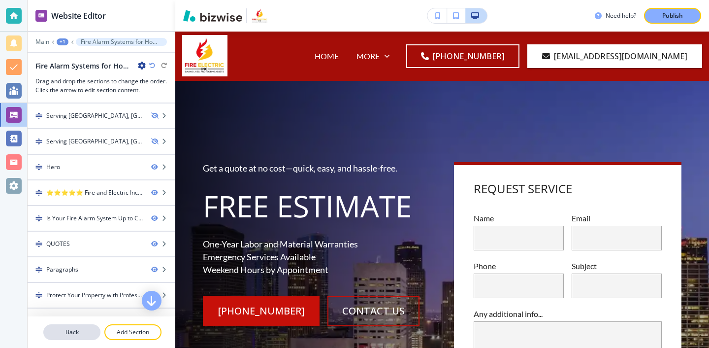
click at [94, 330] on p "Back" at bounding box center [71, 332] width 55 height 9
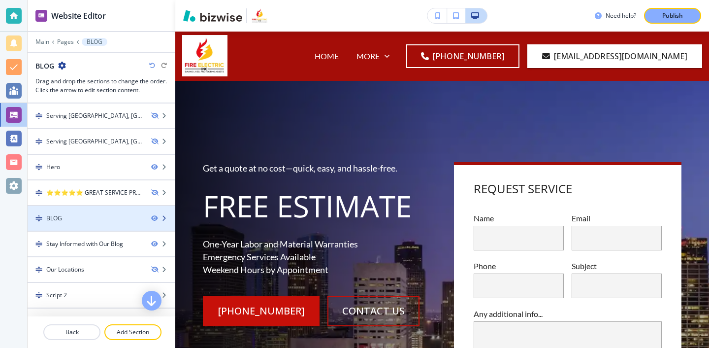
scroll to position [18, 0]
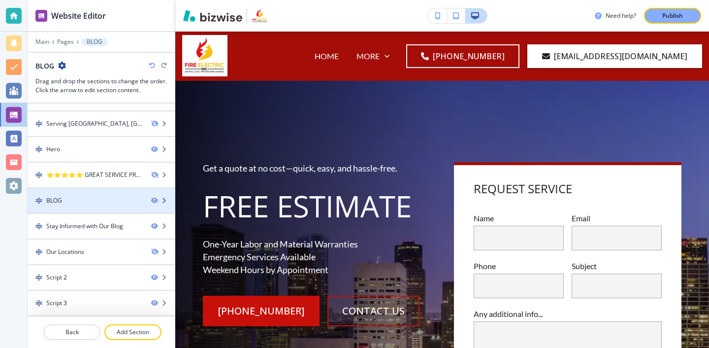
click at [127, 197] on div "BLOG" at bounding box center [86, 200] width 116 height 9
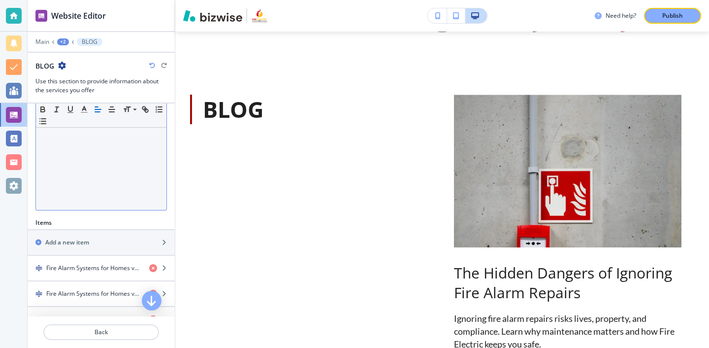
scroll to position [251, 0]
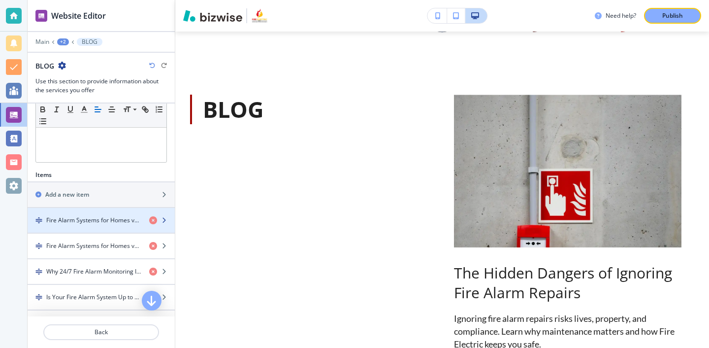
click at [124, 221] on h4 "Fire Alarm Systems for Homes vs. Businesses: What’s the Difference?" at bounding box center [93, 220] width 95 height 9
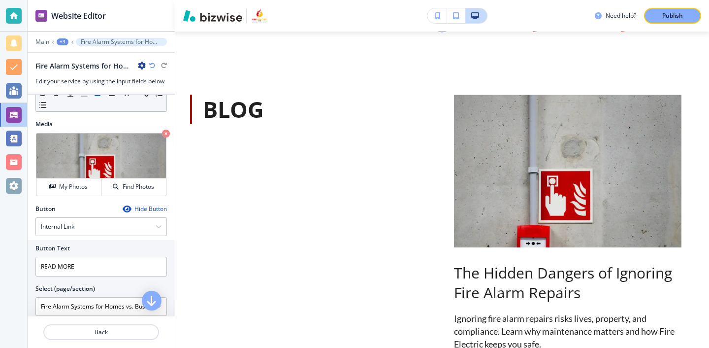
scroll to position [321, 0]
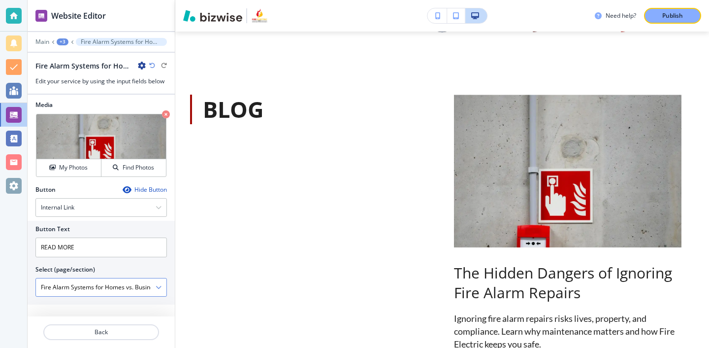
click at [161, 283] on div "Fire Alarm Systems for Homes vs. Businesses: What’s the Difference?" at bounding box center [101, 287] width 131 height 18
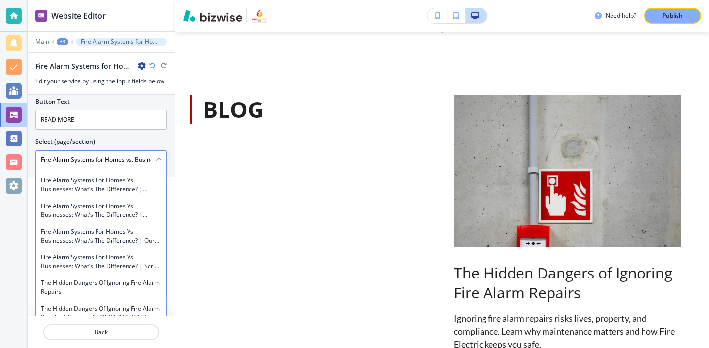
scroll to position [23862, 0]
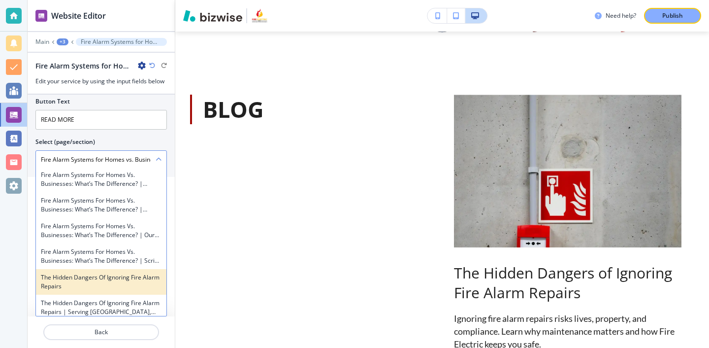
click at [139, 273] on h4 "The Hidden Dangers of Ignoring Fire Alarm Repairs" at bounding box center [101, 282] width 121 height 18
type \(page\/section\) "The Hidden Dangers of Ignoring Fire Alarm Repairs"
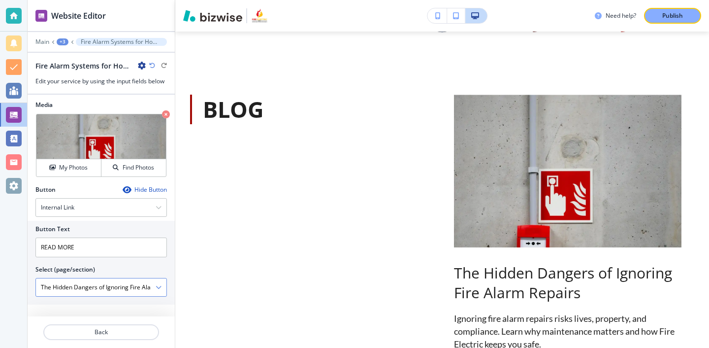
scroll to position [321, 0]
click at [138, 66] on icon "button" at bounding box center [142, 66] width 8 height 8
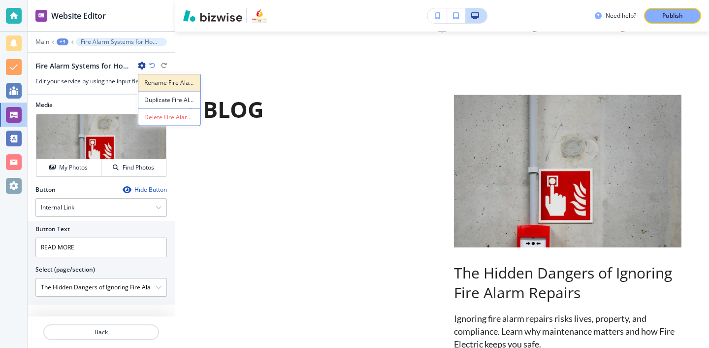
click at [184, 89] on button "Rename Fire Alarm Systems for Homes vs. Businesses: What’s the Difference?" at bounding box center [169, 82] width 63 height 17
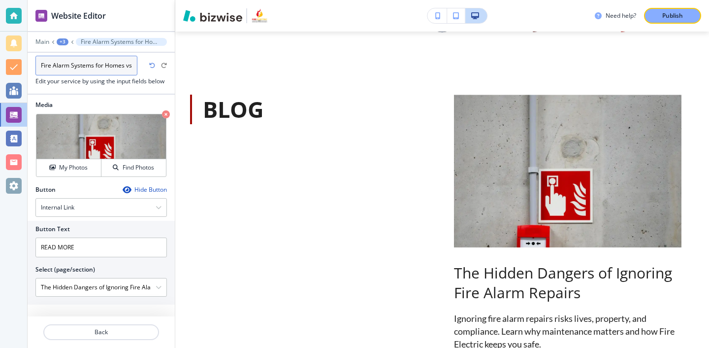
click at [103, 70] on input "Fire Alarm Systems for Homes vs. Businesses: What’s the Difference?" at bounding box center [86, 66] width 102 height 20
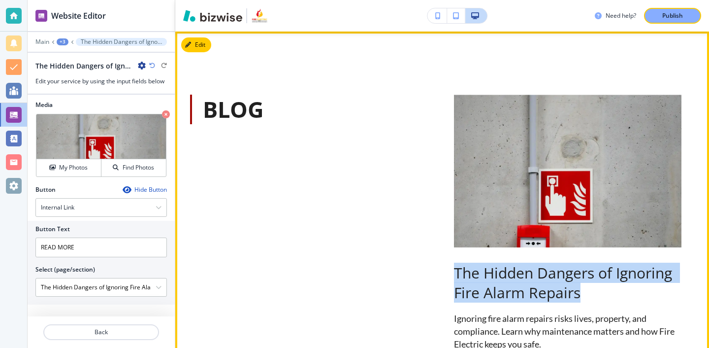
drag, startPoint x: 582, startPoint y: 297, endPoint x: 439, endPoint y: 270, distance: 145.7
click at [439, 270] on div "The Hidden Dangers of Ignoring Fire Alarm Repairs Ignoring fire alarm repairs r…" at bounding box center [555, 314] width 251 height 135
copy p "The Hidden Dangers of Ignoring Fire Alarm Repairs"
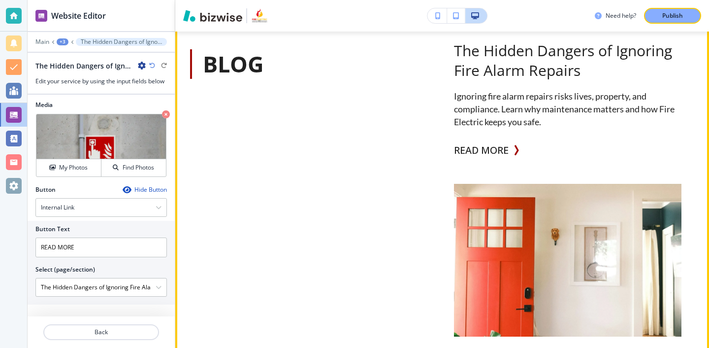
scroll to position [795, 0]
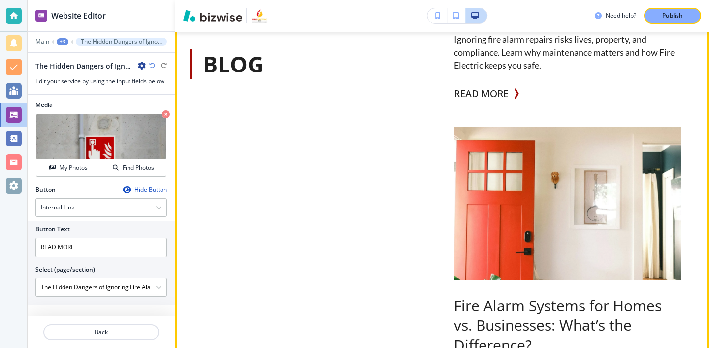
click at [512, 96] on div "READ MORE" at bounding box center [486, 94] width 65 height 20
click at [509, 93] on button "READ MORE" at bounding box center [481, 94] width 55 height 20
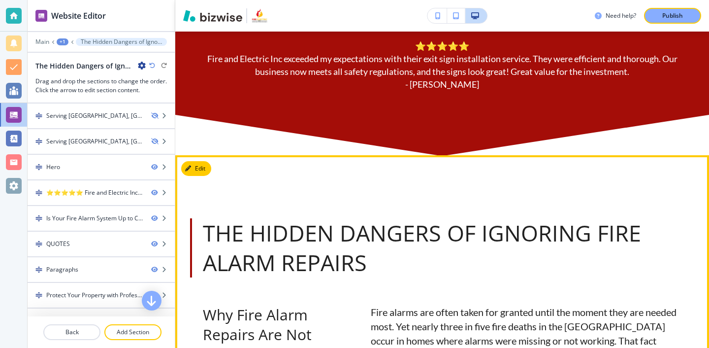
scroll to position [615, 0]
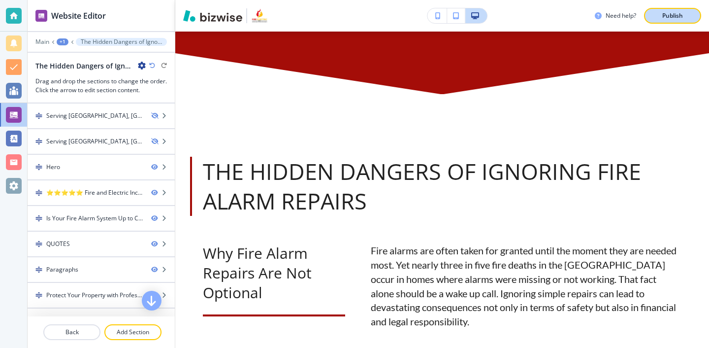
click at [660, 13] on div "Publish" at bounding box center [673, 15] width 32 height 9
click at [21, 9] on div at bounding box center [14, 16] width 16 height 16
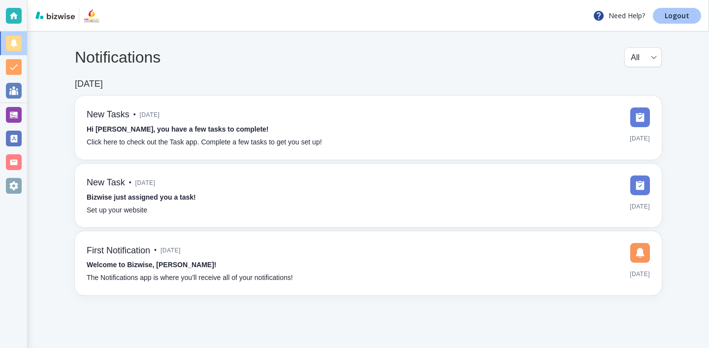
click at [694, 20] on link "Logout" at bounding box center [677, 16] width 48 height 16
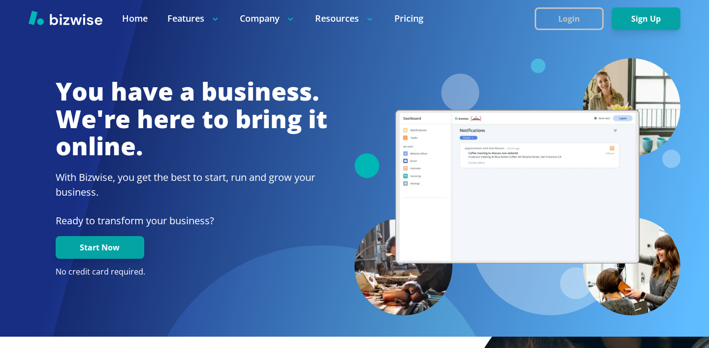
click at [589, 18] on button "Login" at bounding box center [569, 18] width 69 height 23
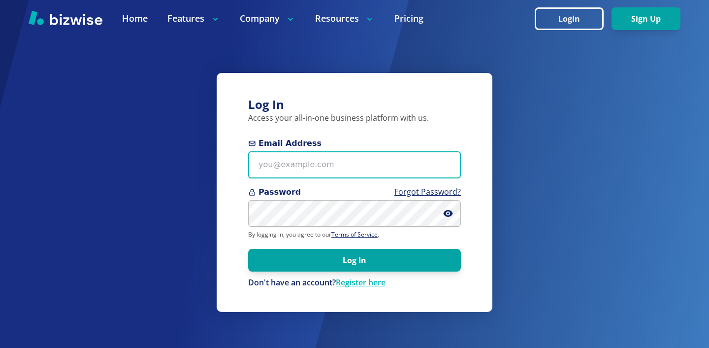
click at [397, 159] on input "Email Address" at bounding box center [354, 164] width 213 height 27
paste input "bayshorelandscapingco@gmail.com"
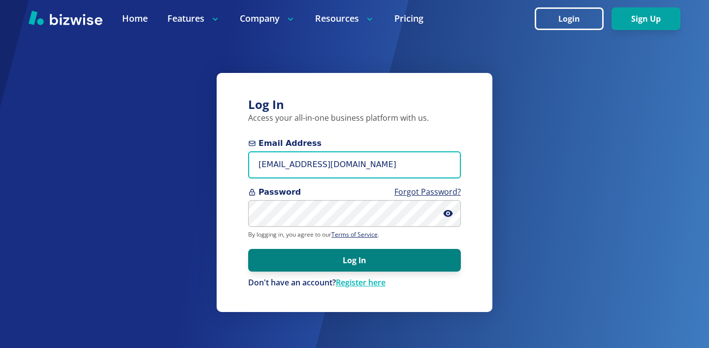
type input "bayshorelandscapingco@gmail.com"
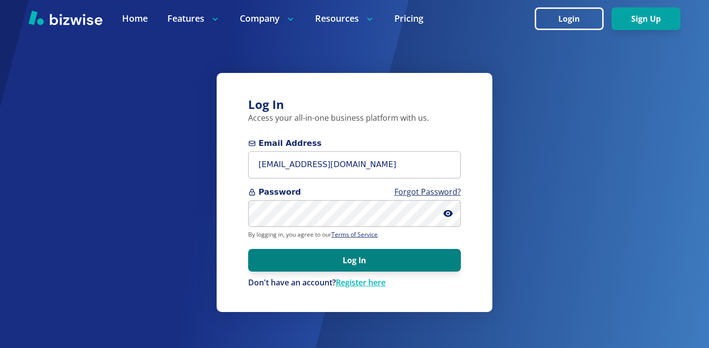
click at [367, 267] on button "Log In" at bounding box center [354, 260] width 213 height 23
